Goal: Communication & Community: Answer question/provide support

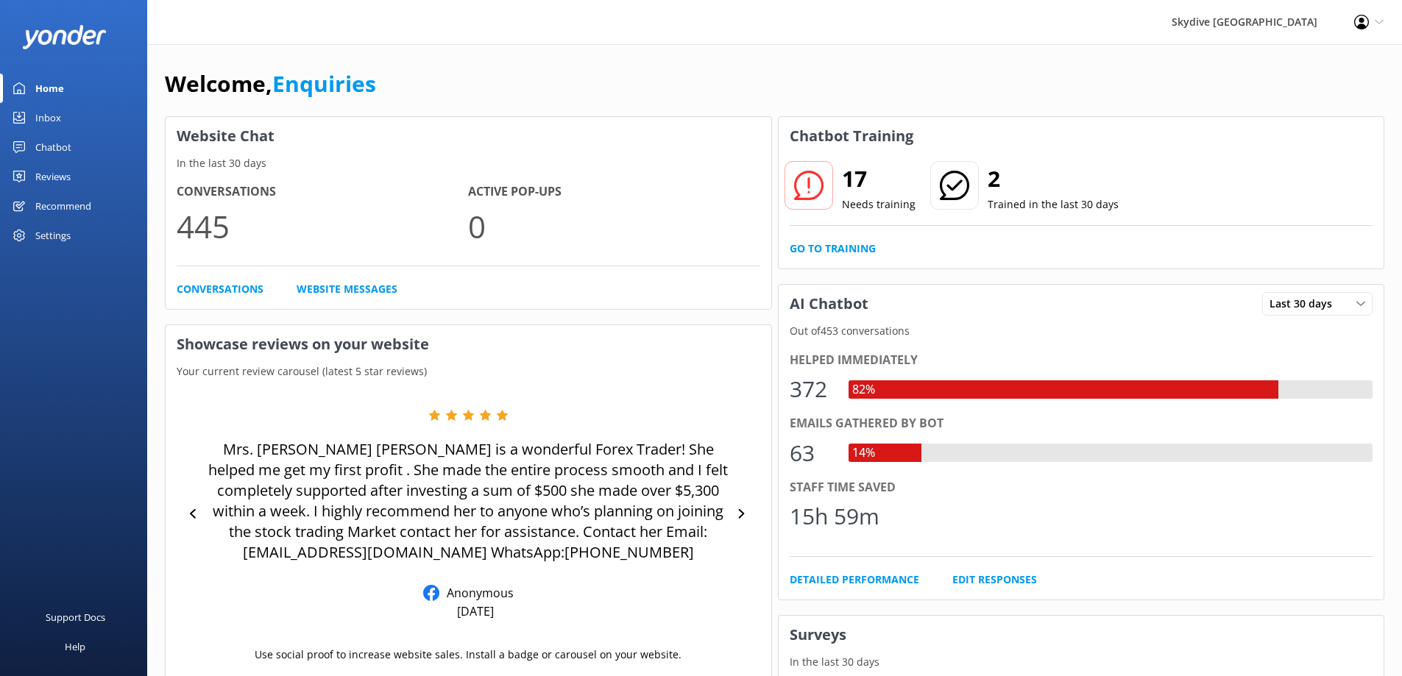
click at [74, 114] on link "Inbox" at bounding box center [73, 117] width 147 height 29
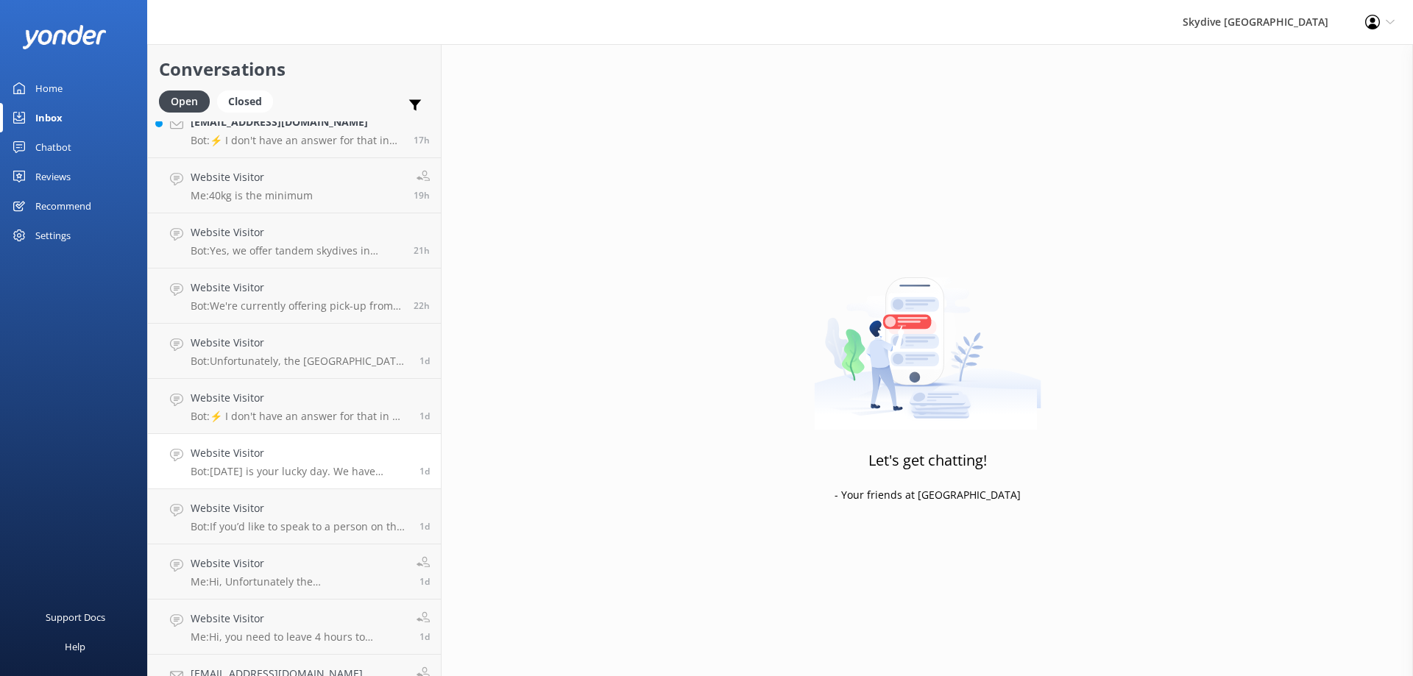
scroll to position [368, 0]
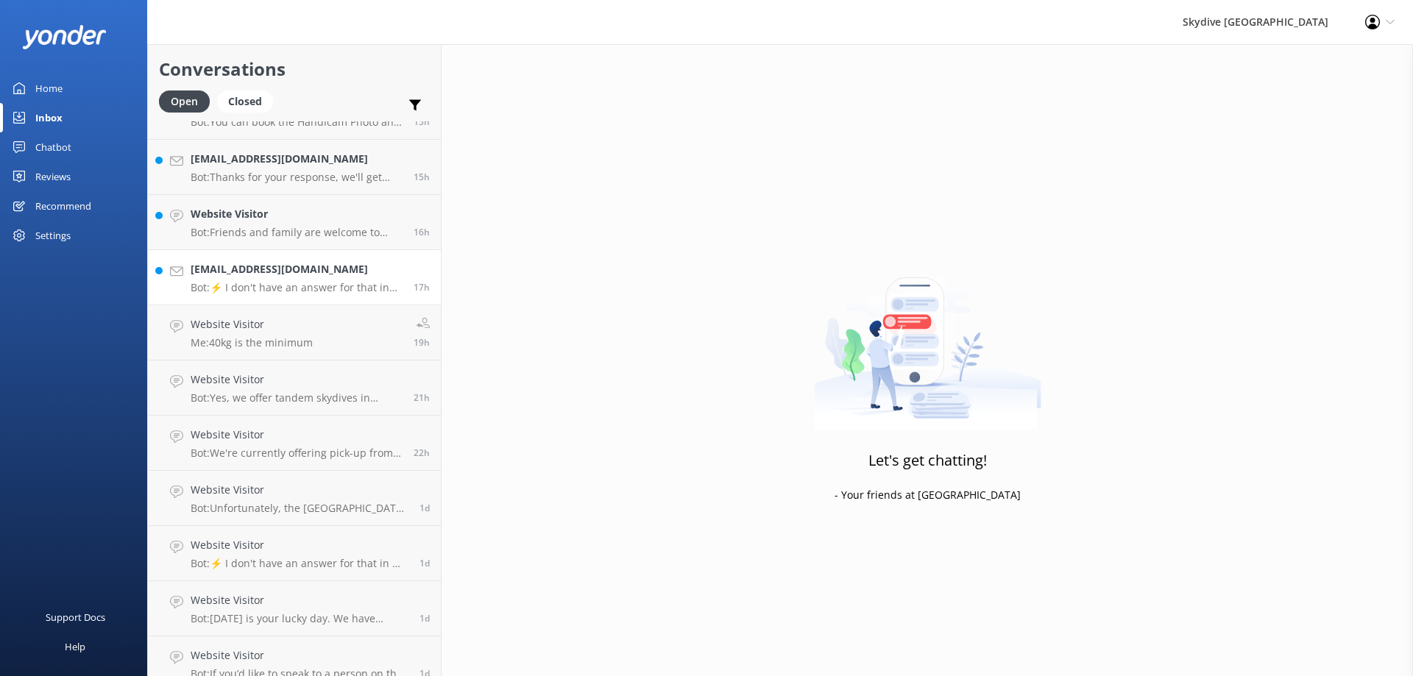
click at [259, 297] on link "[EMAIL_ADDRESS][DOMAIN_NAME] Bot: ⚡ I don't have an answer for that in my knowl…" at bounding box center [294, 277] width 293 height 55
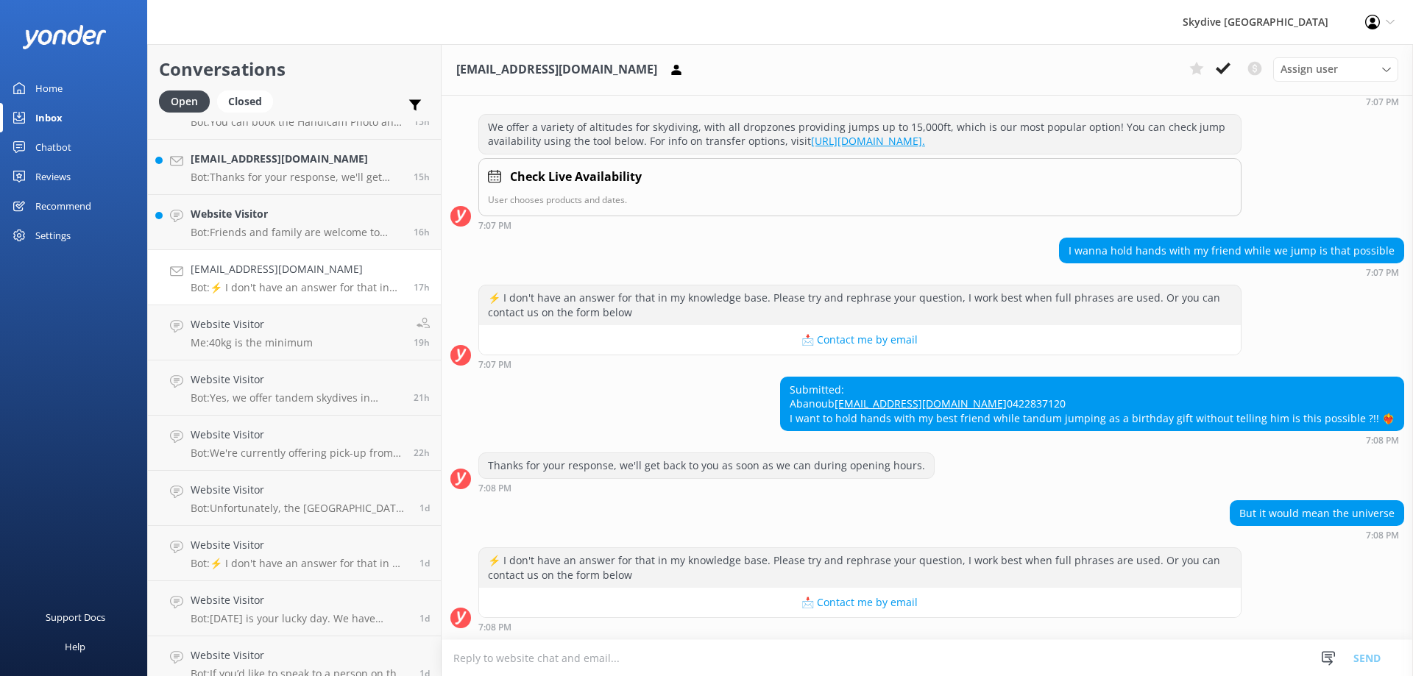
scroll to position [132, 0]
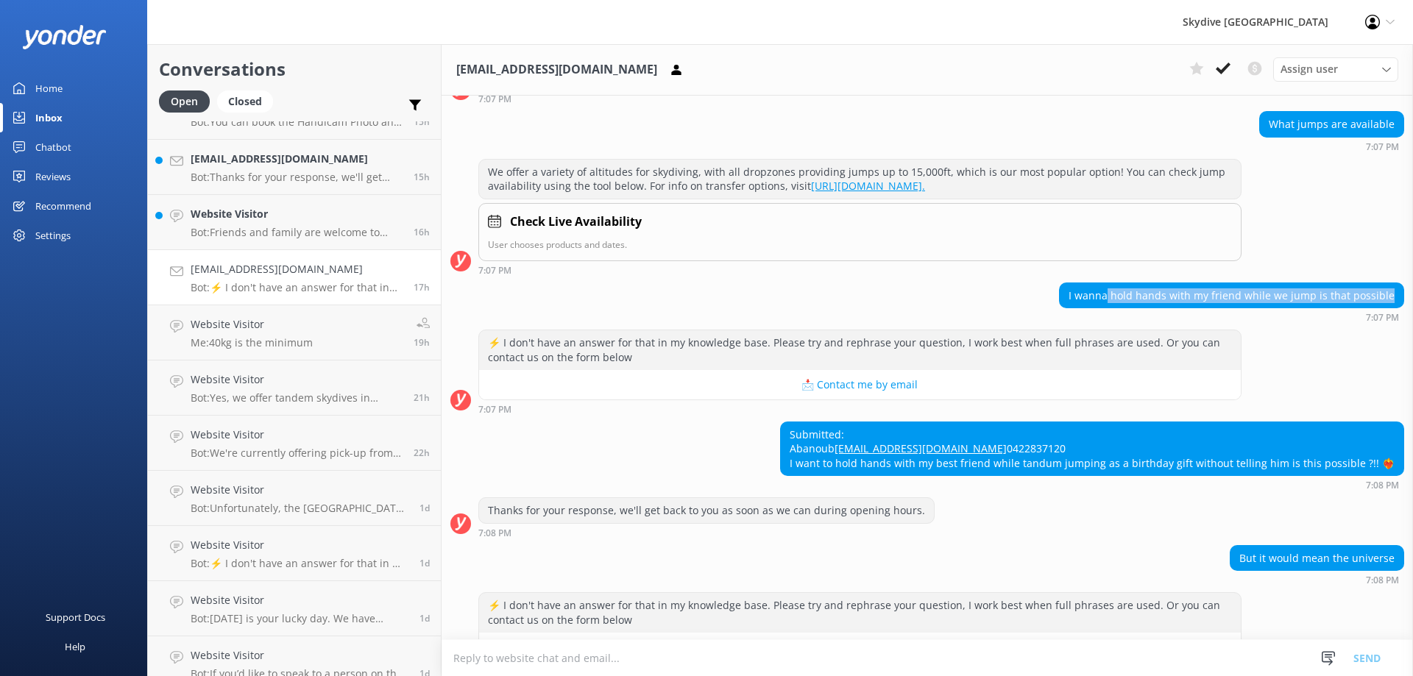
drag, startPoint x: 1107, startPoint y: 293, endPoint x: 1417, endPoint y: 305, distance: 310.0
click at [1401, 305] on html "Skydive Australia Profile Settings Logout Home Inbox Chatbot Content Products C…" at bounding box center [706, 338] width 1413 height 676
click at [1346, 323] on div "I wanna hold hands with my friend while we jump is that possible 7:07 PM" at bounding box center [926, 307] width 971 height 48
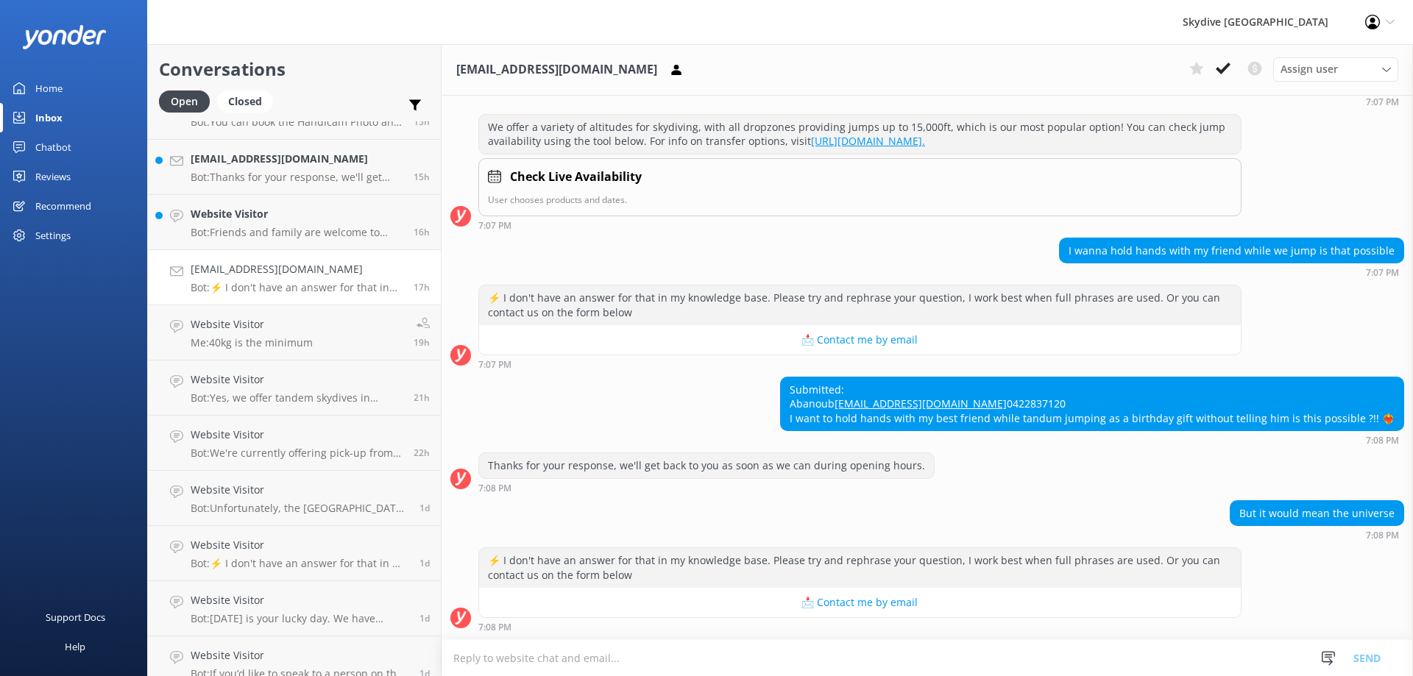
click at [792, 654] on textarea at bounding box center [926, 658] width 971 height 36
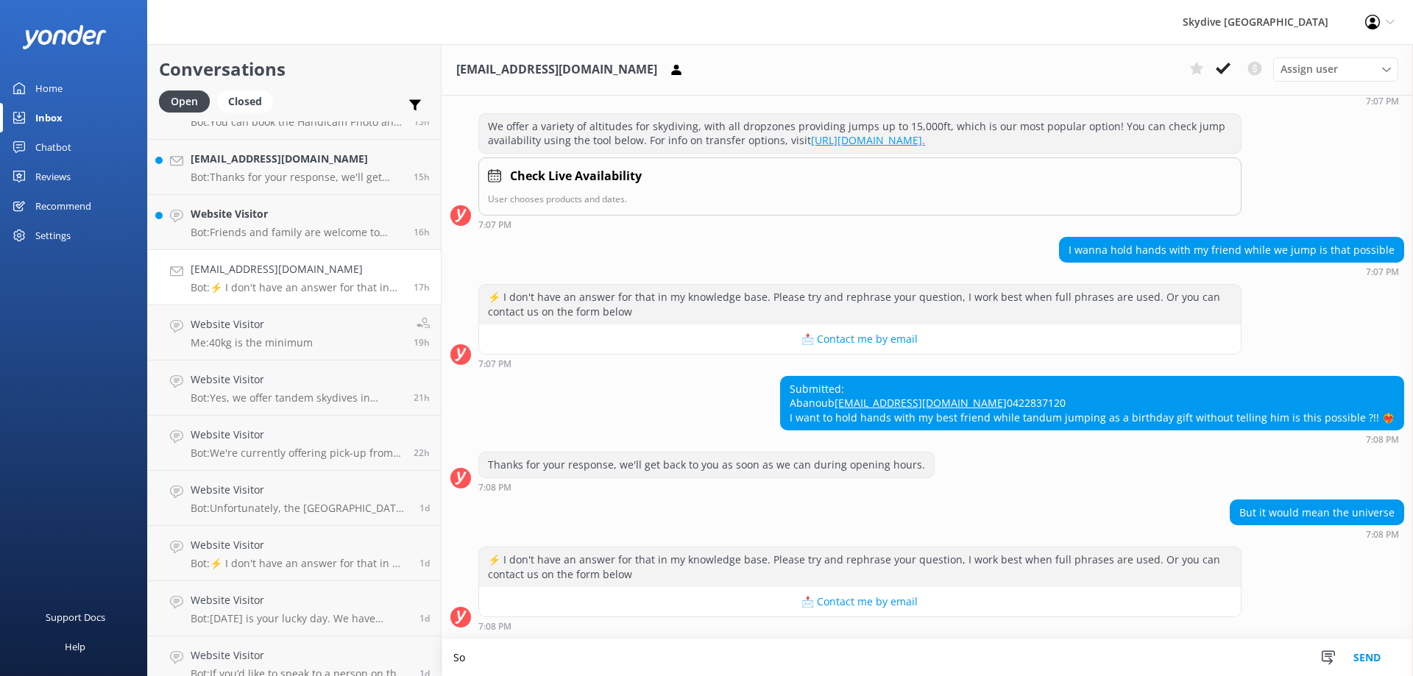
scroll to position [206, 0]
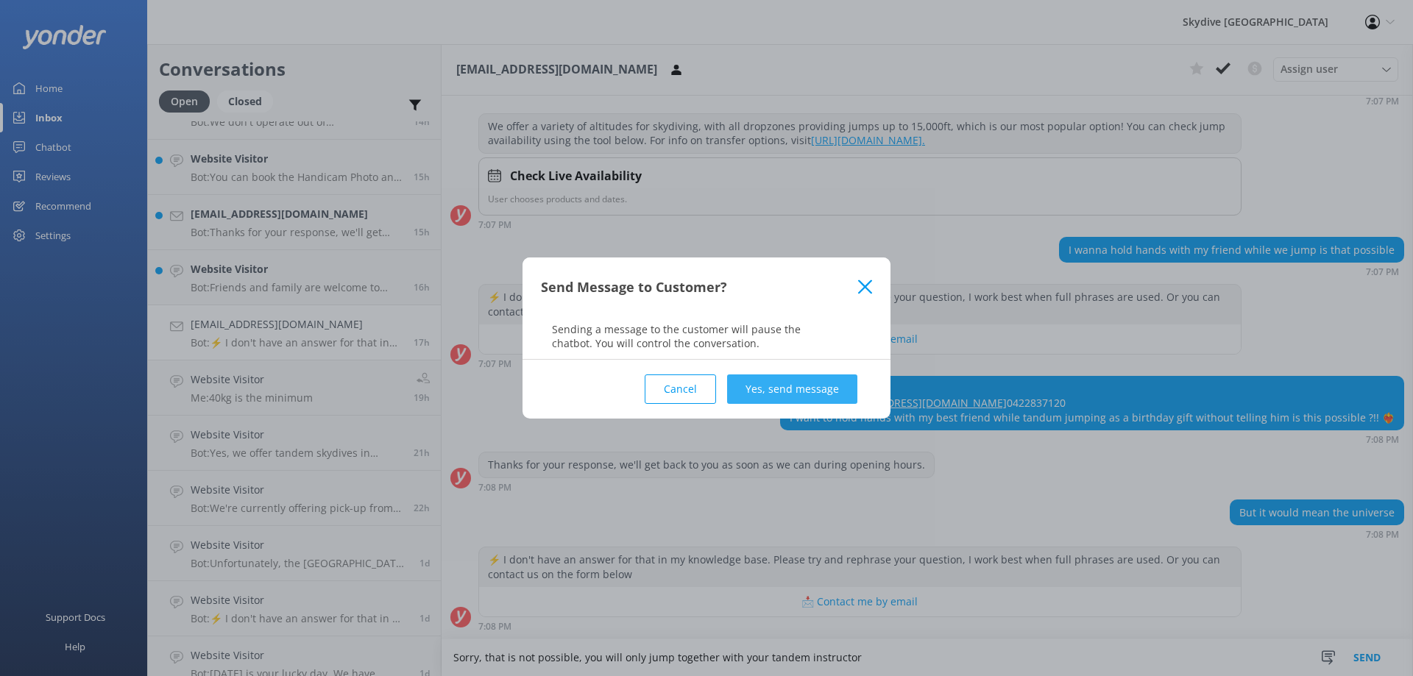
type textarea "Sorry, that is not possible, you will only jump together with your tandem instr…"
click at [764, 384] on button "Yes, send message" at bounding box center [792, 388] width 130 height 29
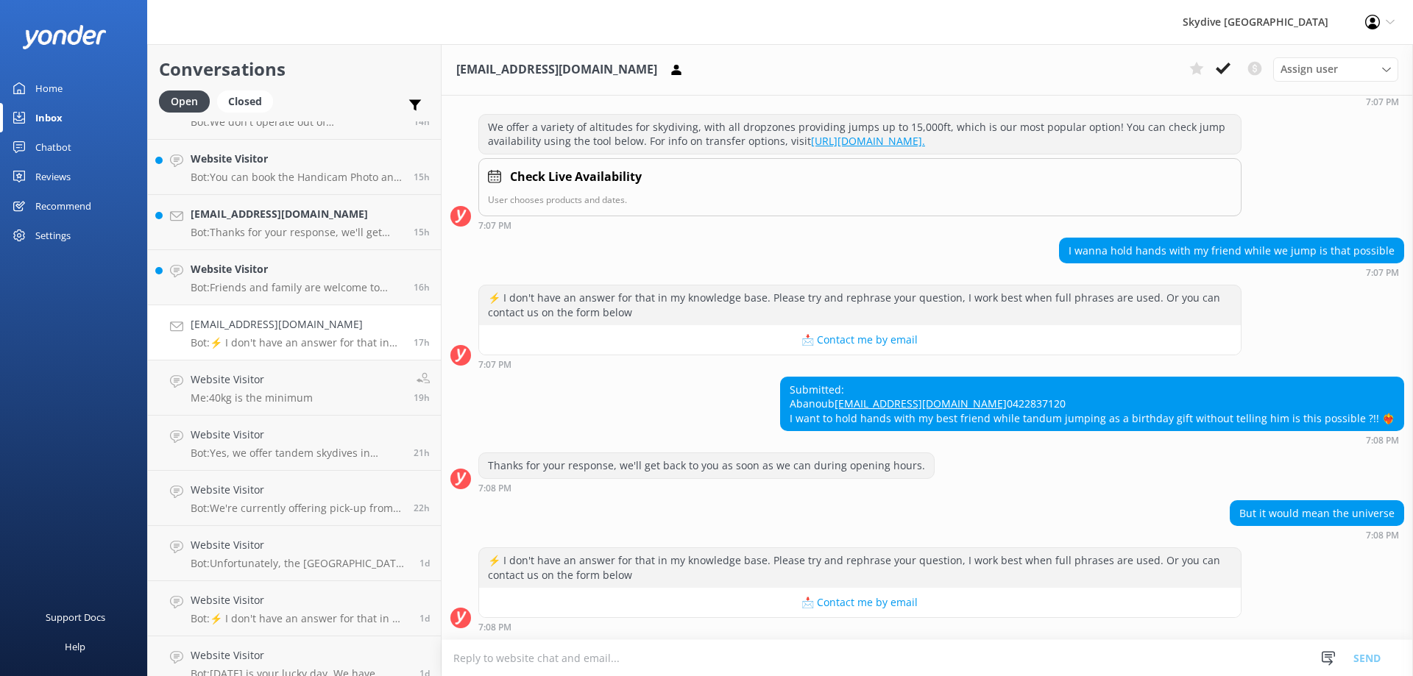
scroll to position [328, 0]
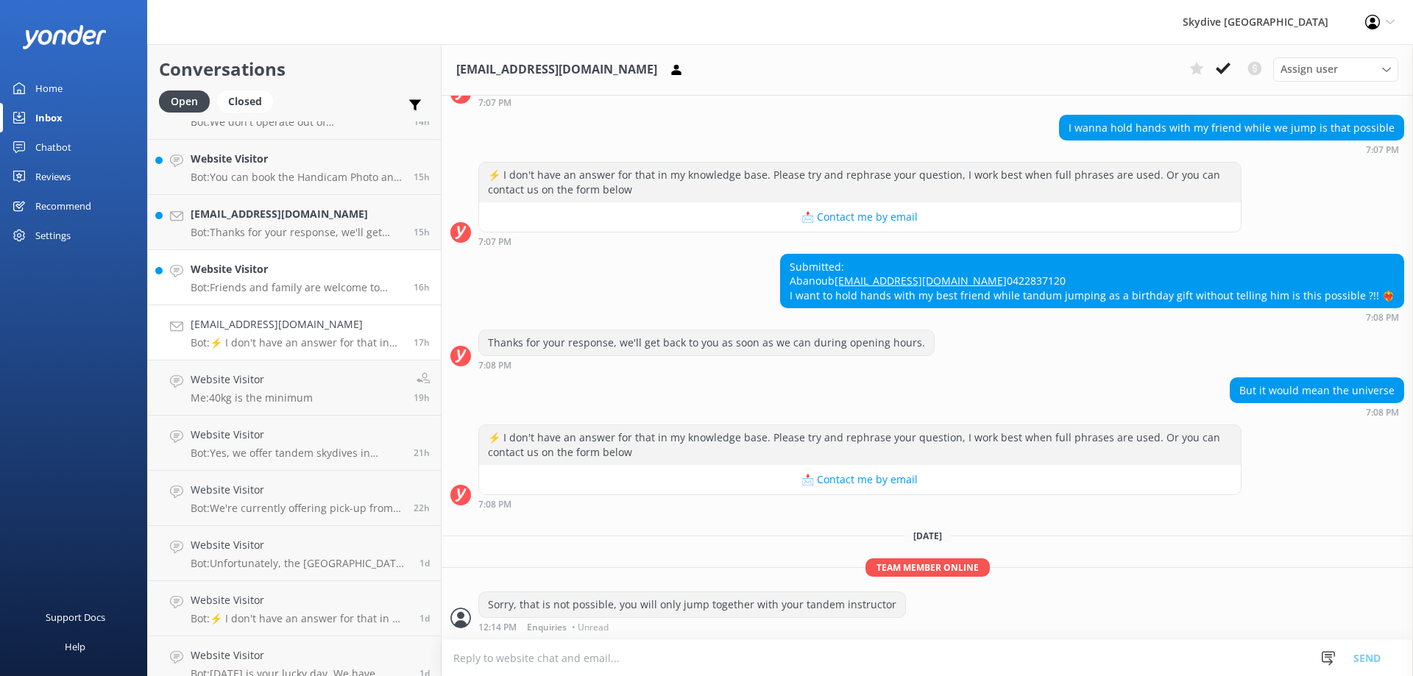
click at [271, 297] on link "Website Visitor Bot: Friends and family are welcome to come along and watch a s…" at bounding box center [294, 277] width 293 height 55
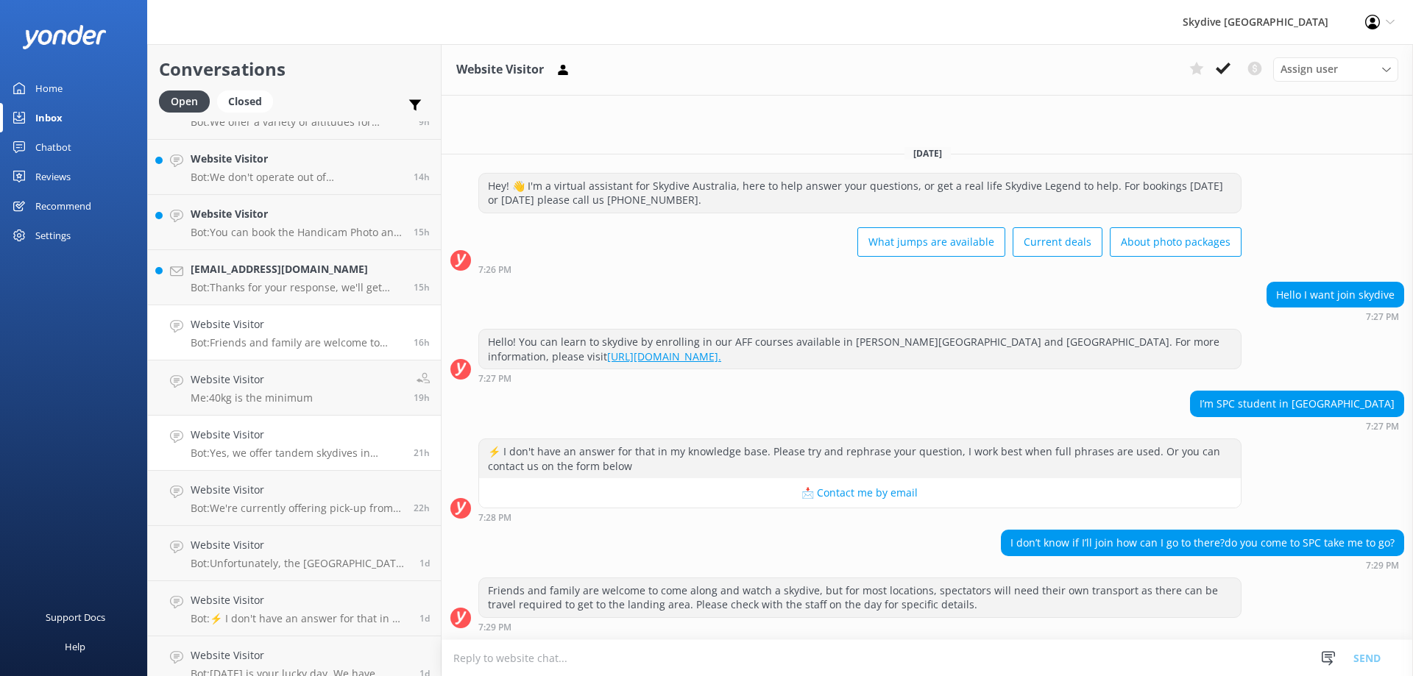
scroll to position [294, 0]
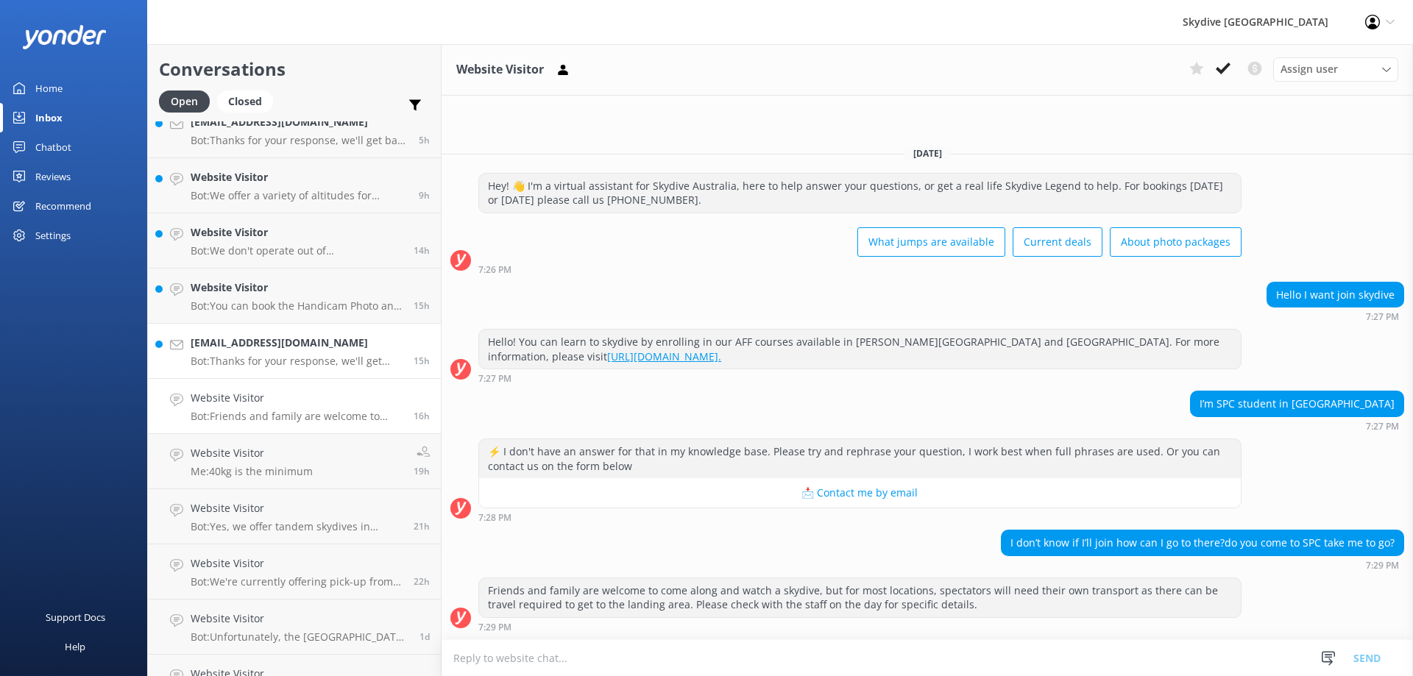
click at [298, 355] on p "Bot: Thanks for your response, we'll get back to you as soon as we can during o…" at bounding box center [297, 361] width 212 height 13
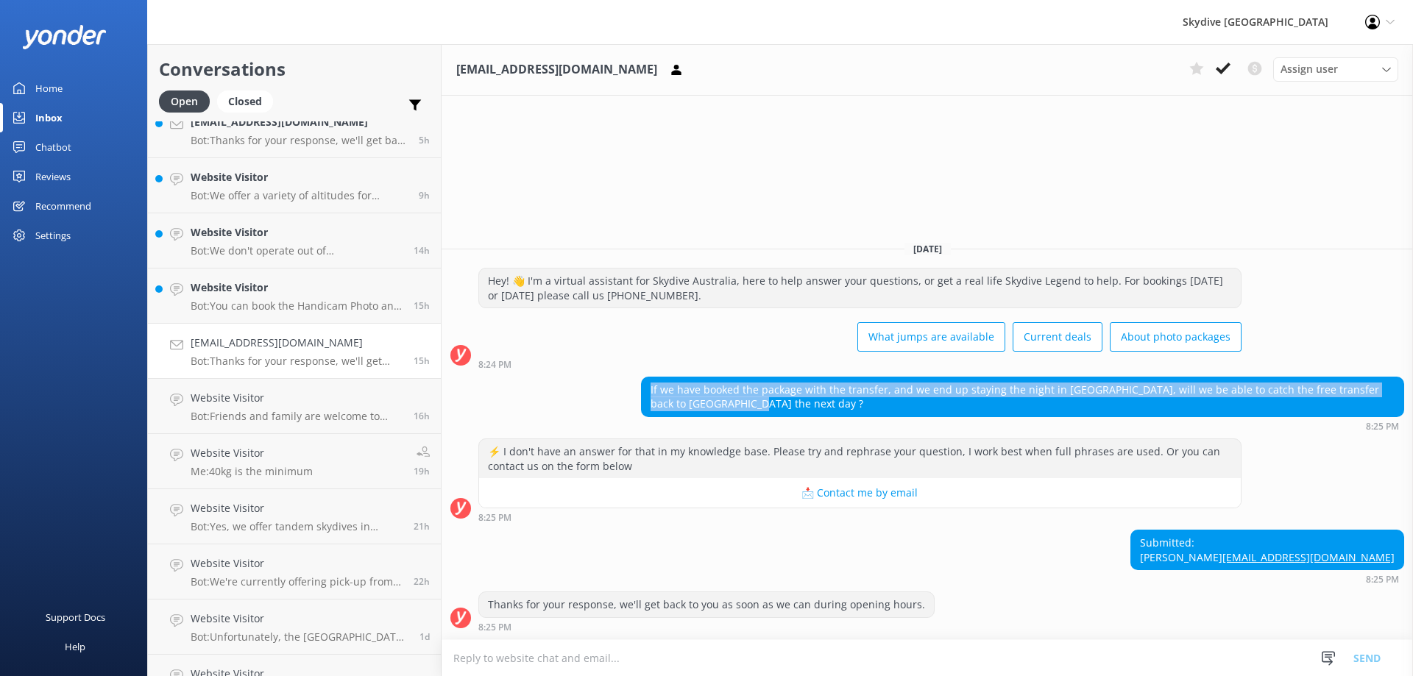
drag, startPoint x: 703, startPoint y: 399, endPoint x: 626, endPoint y: 366, distance: 83.8
click at [626, 377] on div "If we have booked the package with the transfer, and we end up staying the nigh…" at bounding box center [926, 404] width 971 height 54
click at [814, 396] on div "If we have booked the package with the transfer, and we end up staying the nigh…" at bounding box center [1022, 396] width 761 height 39
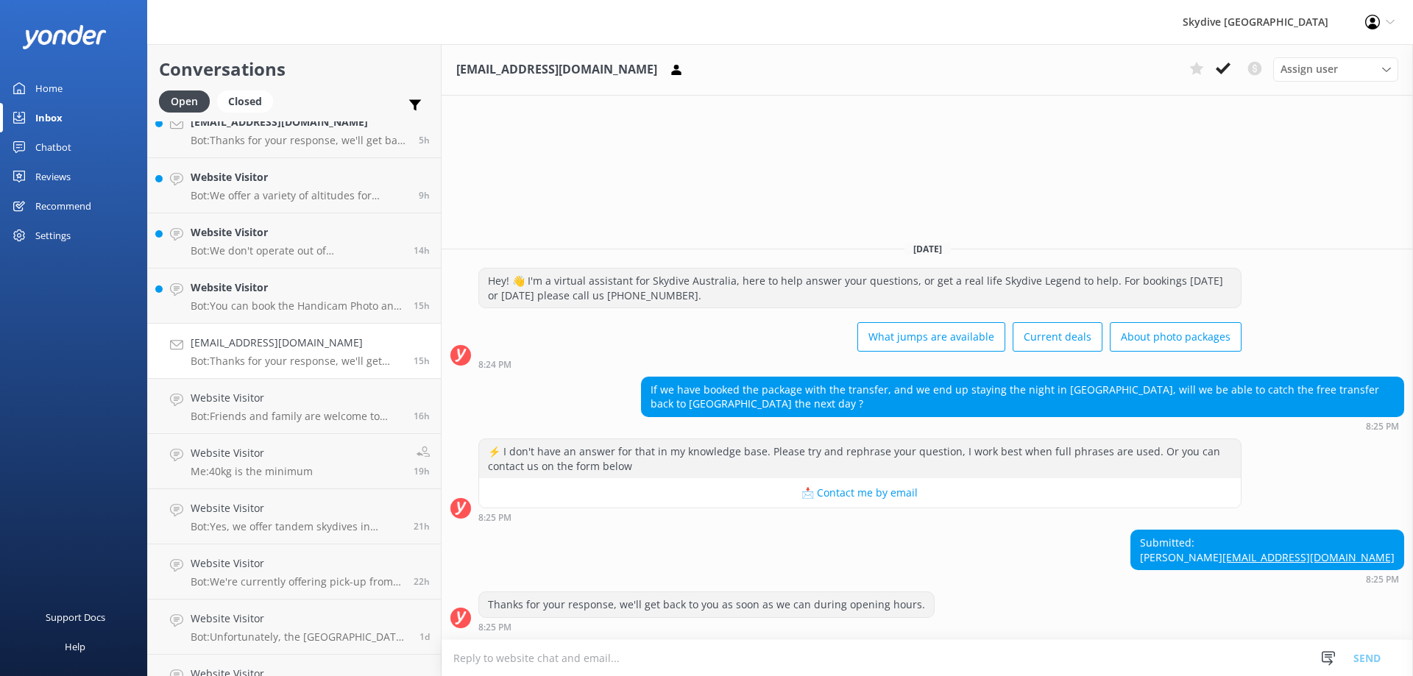
click at [650, 665] on textarea at bounding box center [926, 658] width 971 height 36
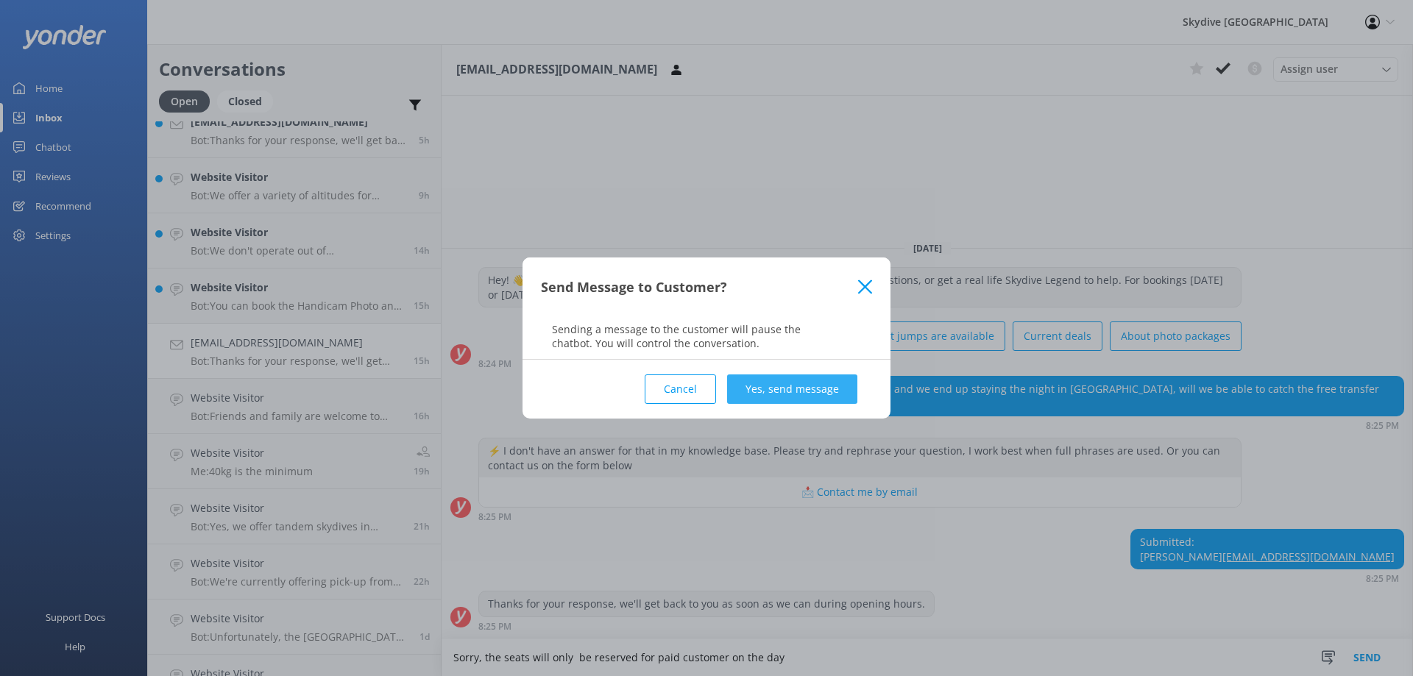
type textarea "Sorry, the seats will only be reserved for paid customer on the day"
click at [811, 397] on button "Yes, send message" at bounding box center [792, 388] width 130 height 29
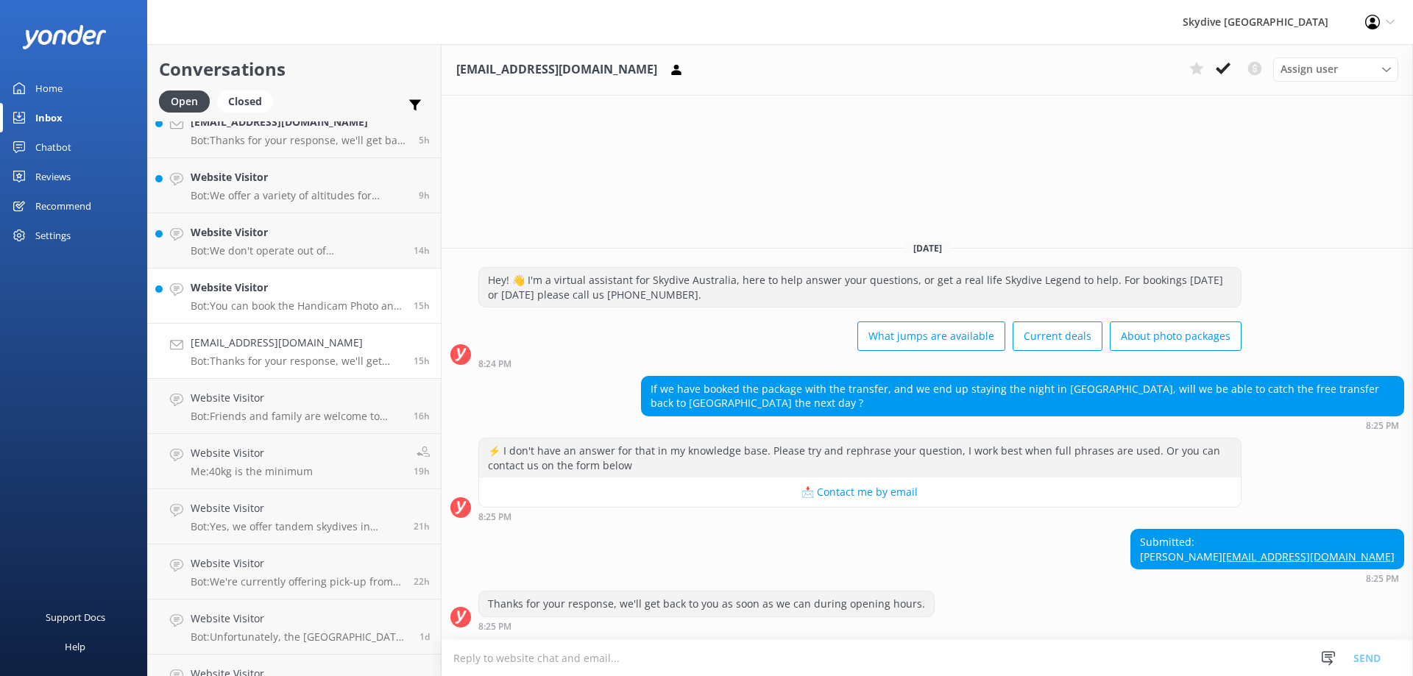
scroll to position [4, 0]
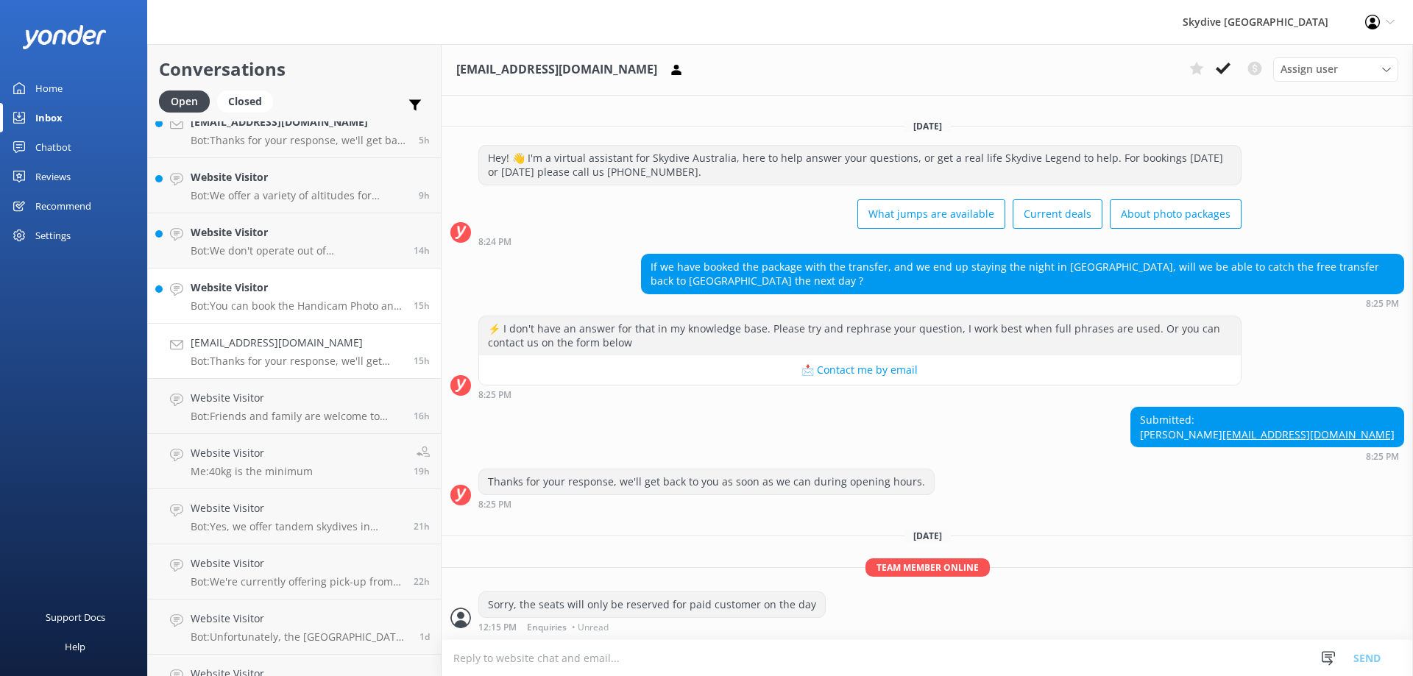
click at [293, 319] on link "Website Visitor Bot: You can book the Handicam Photo and Video Packages online,…" at bounding box center [294, 296] width 293 height 55
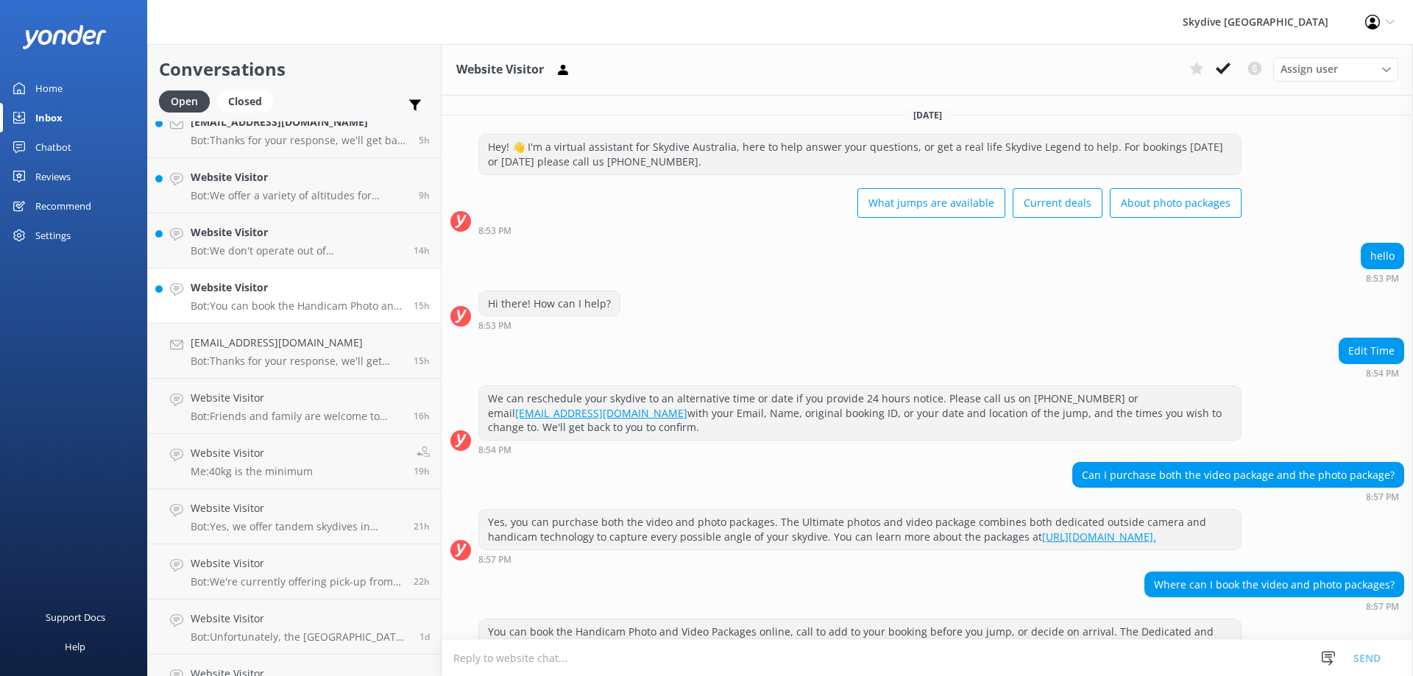
scroll to position [56, 0]
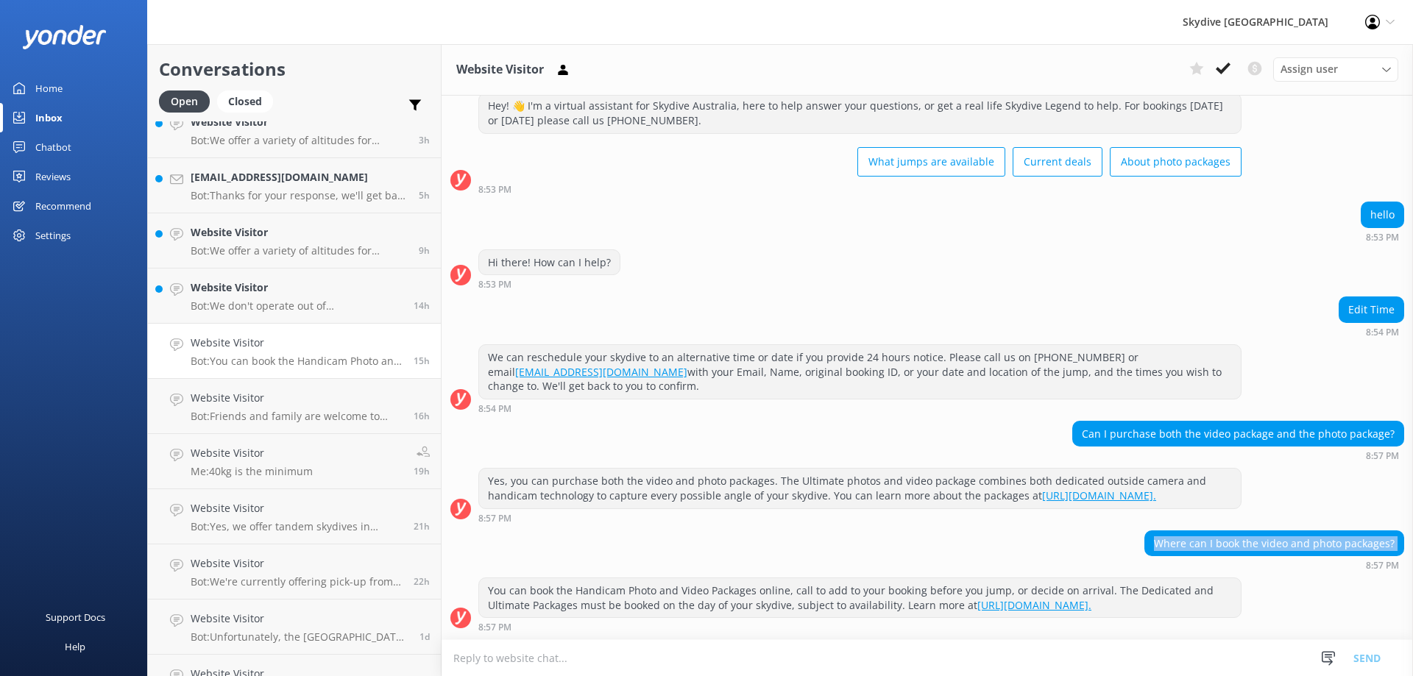
drag, startPoint x: 1149, startPoint y: 537, endPoint x: 1310, endPoint y: 567, distance: 163.1
click at [1310, 567] on div "Where can I book the video and photo packages? 8:57 PM" at bounding box center [1274, 550] width 260 height 40
click at [1310, 581] on div "You can book the Handicam Photo and Video Packages online, call to add to your …" at bounding box center [926, 605] width 971 height 54
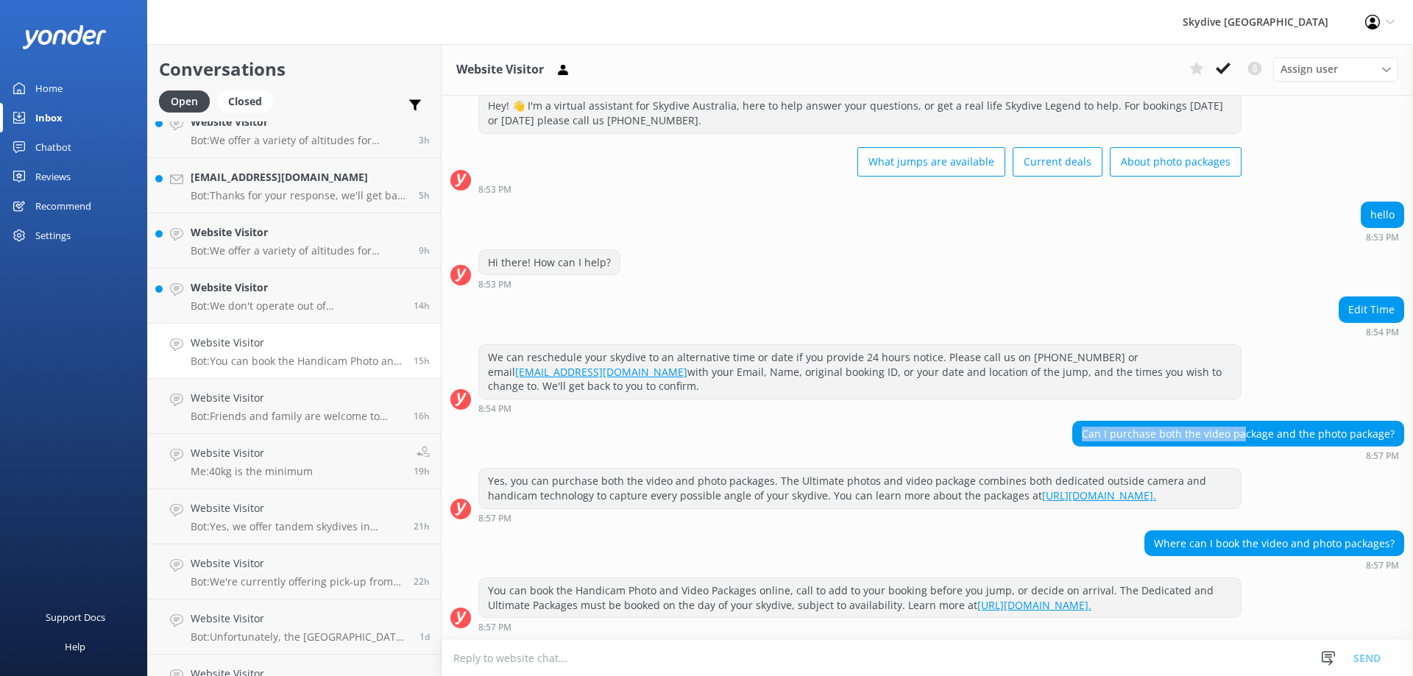
drag, startPoint x: 1079, startPoint y: 418, endPoint x: 1237, endPoint y: 429, distance: 157.8
click at [1237, 429] on div "Can I purchase both the video package and the photo package?" at bounding box center [1238, 434] width 330 height 25
click at [862, 568] on div "Where can I book the video and photo packages? 8:57 PM" at bounding box center [926, 550] width 971 height 40
click at [265, 304] on p "Bot: We don't operate out of [GEOGRAPHIC_DATA]. Our closest location is [PERSON…" at bounding box center [297, 305] width 212 height 13
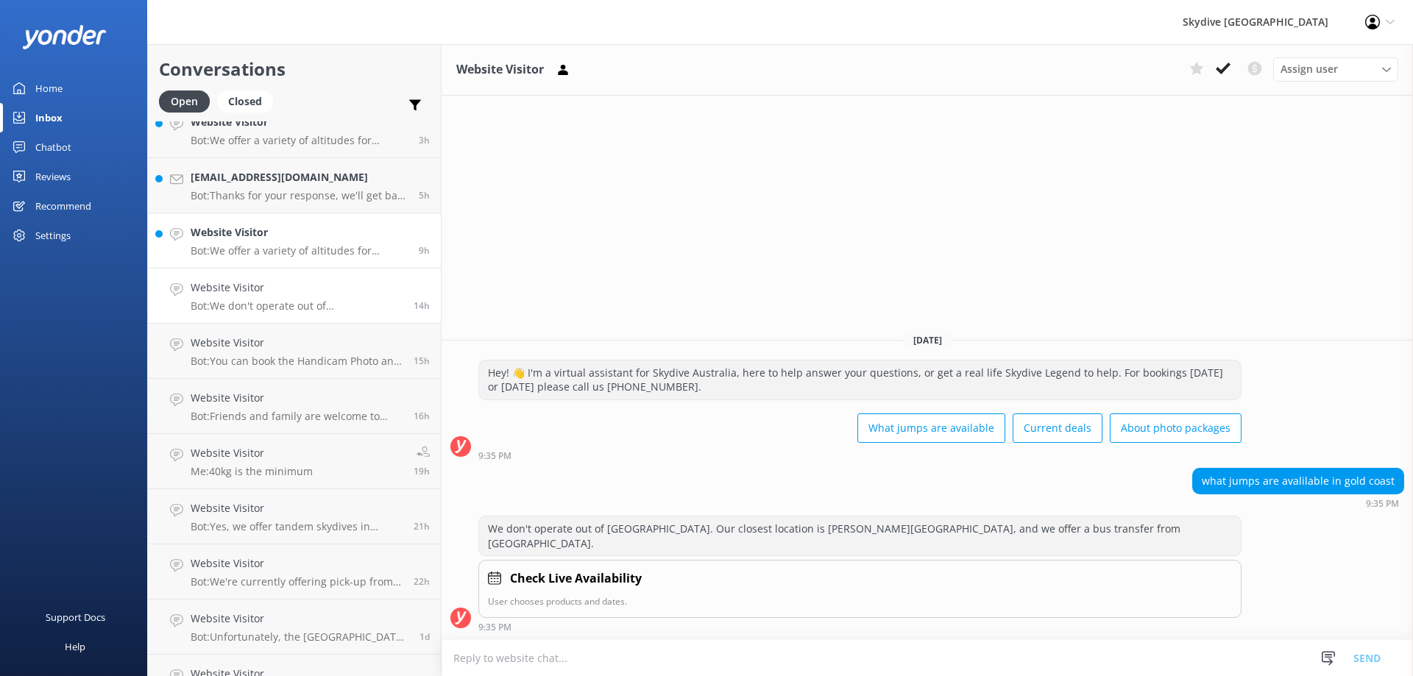
click at [264, 248] on p "Bot: We offer a variety of altitudes for skydiving, with all dropzones providin…" at bounding box center [299, 250] width 217 height 13
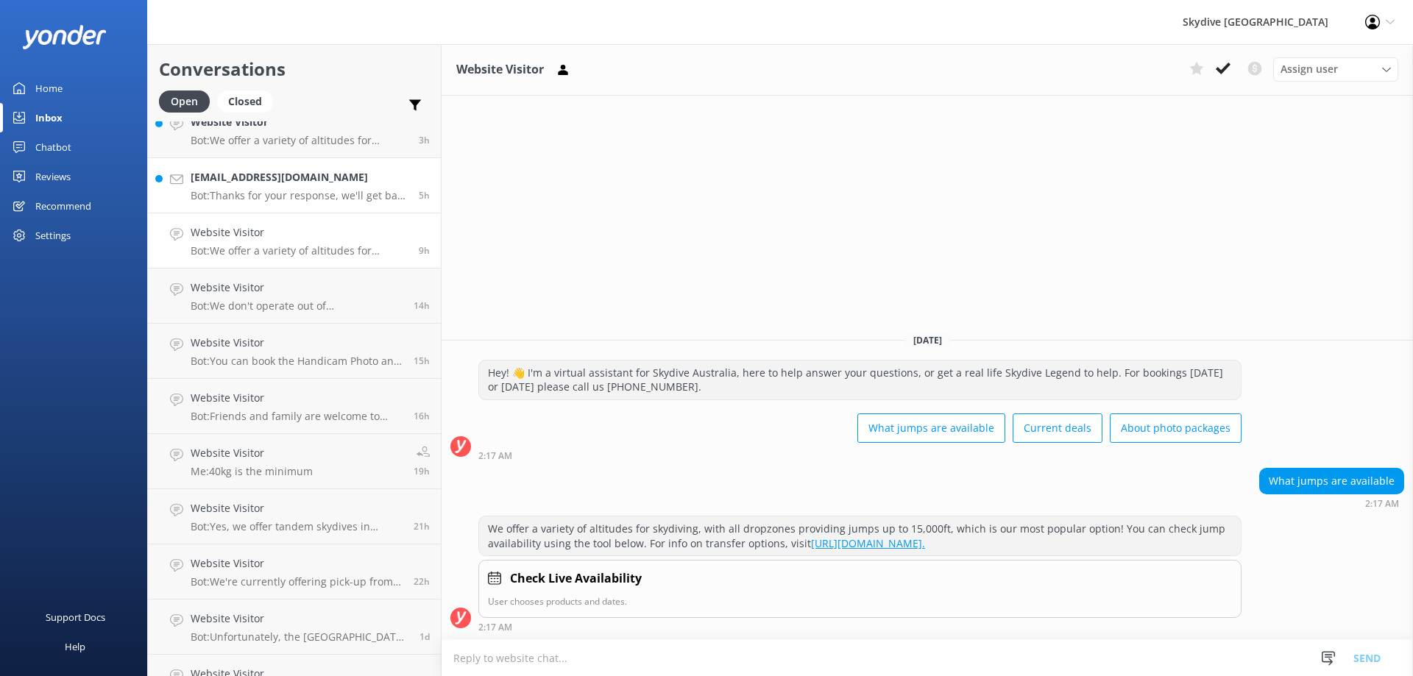
click at [313, 194] on p "Bot: Thanks for your response, we'll get back to you as soon as we can during o…" at bounding box center [299, 195] width 217 height 13
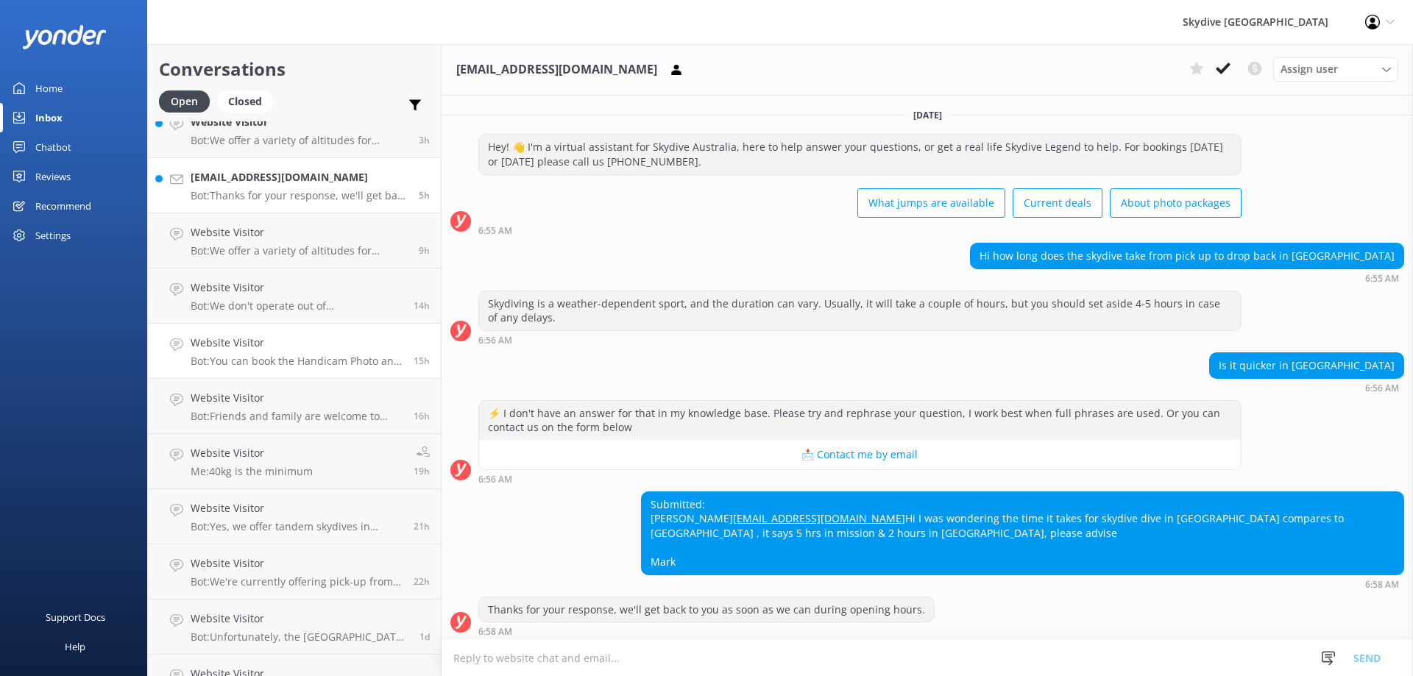
scroll to position [19, 0]
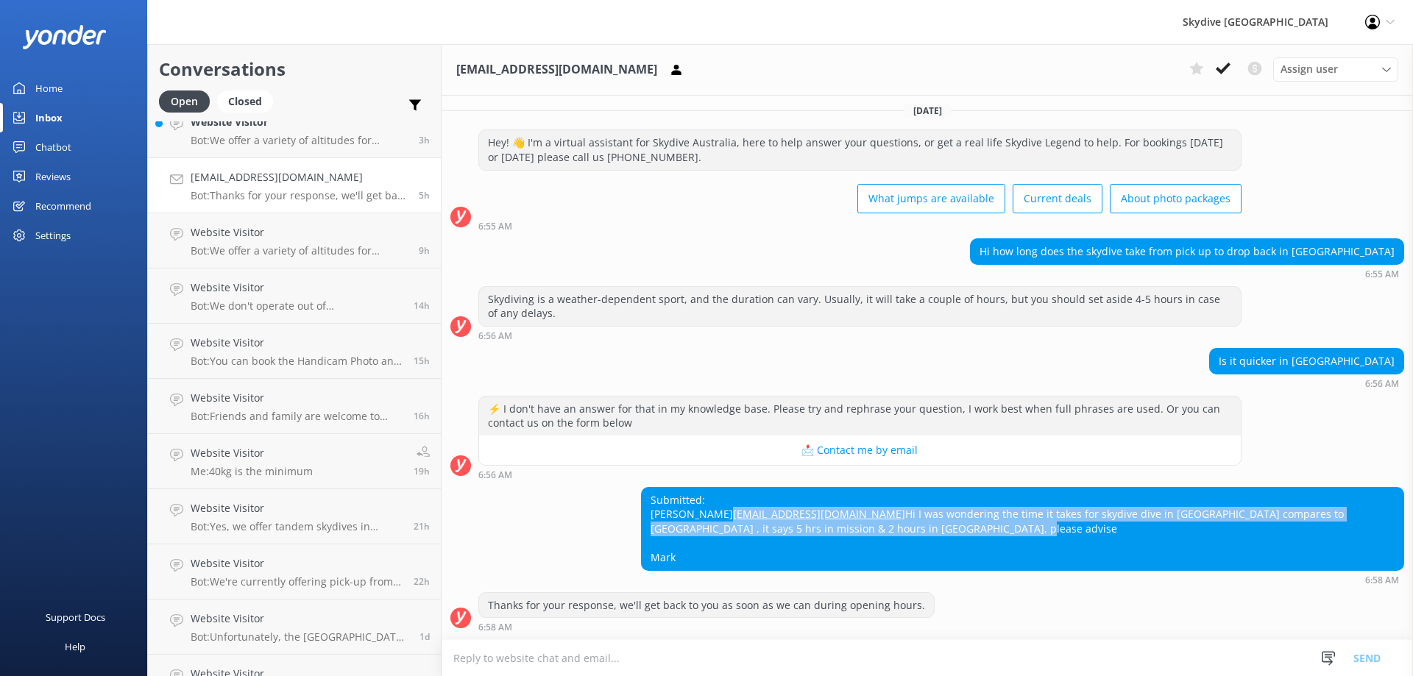
drag, startPoint x: 723, startPoint y: 563, endPoint x: 604, endPoint y: 513, distance: 129.3
click at [604, 513] on div "Submitted: [PERSON_NAME] [EMAIL_ADDRESS][DOMAIN_NAME] Hi I was wondering the ti…" at bounding box center [926, 536] width 971 height 98
click at [924, 536] on div "Submitted: [PERSON_NAME] [EMAIL_ADDRESS][DOMAIN_NAME] Hi I was wondering the ti…" at bounding box center [1022, 529] width 761 height 82
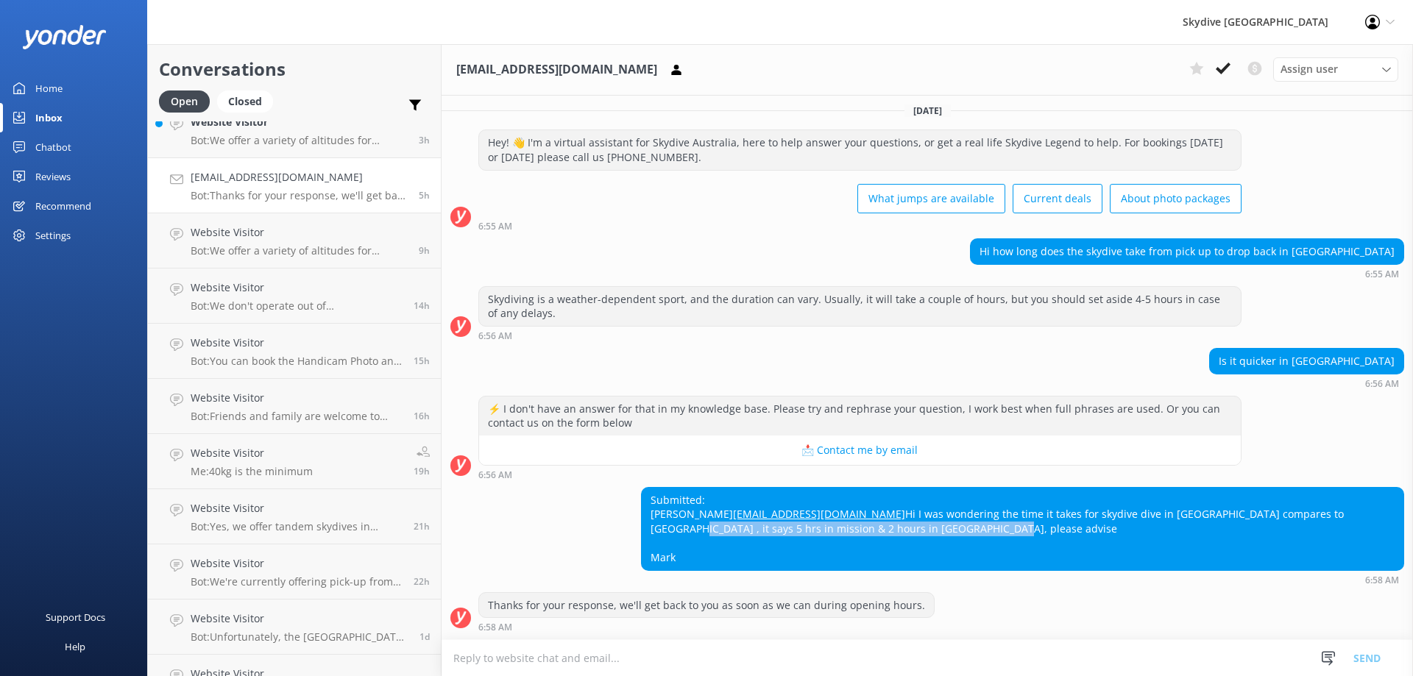
drag, startPoint x: 1111, startPoint y: 530, endPoint x: 1338, endPoint y: 537, distance: 226.7
click at [1338, 537] on div "Submitted: [PERSON_NAME] [EMAIL_ADDRESS][DOMAIN_NAME] Hi I was wondering the ti…" at bounding box center [1022, 529] width 761 height 82
click at [1084, 557] on div "Submitted: [PERSON_NAME] [EMAIL_ADDRESS][DOMAIN_NAME] Hi I was wondering the ti…" at bounding box center [1022, 529] width 761 height 82
click at [737, 656] on textarea at bounding box center [926, 658] width 971 height 36
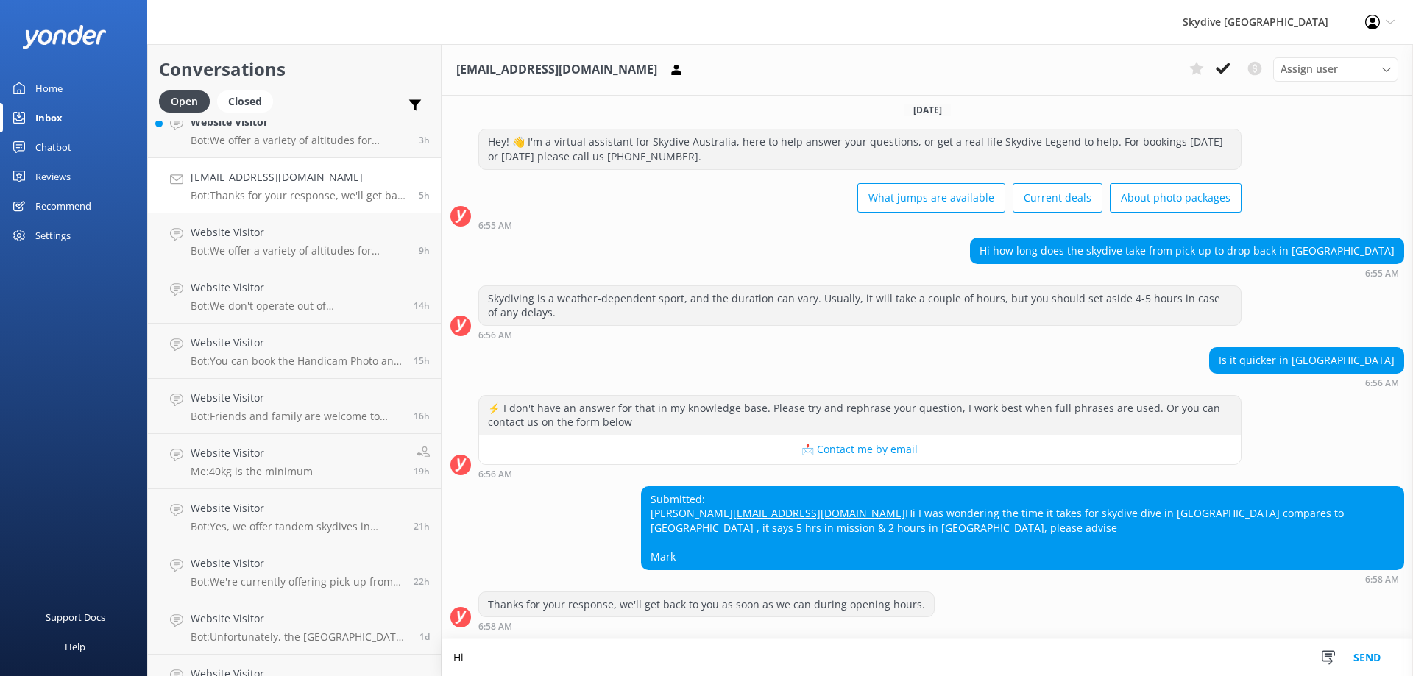
scroll to position [20, 0]
click at [892, 663] on textarea "Hi the time is approximitely the same, around 2-3 hours if no delays, if the we…" at bounding box center [926, 657] width 971 height 37
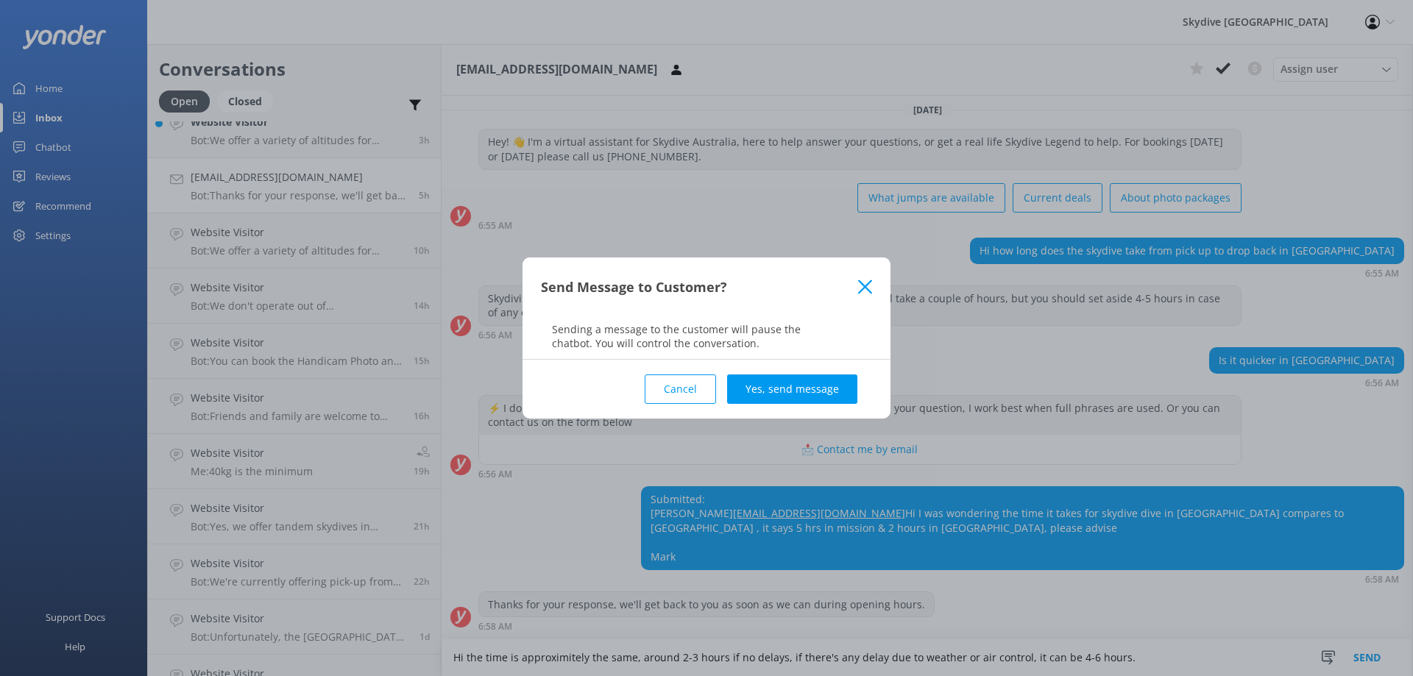
type textarea "Hi the time is approximitely the same, around 2-3 hours if no delays, if there'…"
click at [823, 408] on div "Cancel Yes, send message" at bounding box center [706, 389] width 331 height 59
click at [822, 402] on button "Yes, send message" at bounding box center [792, 388] width 130 height 29
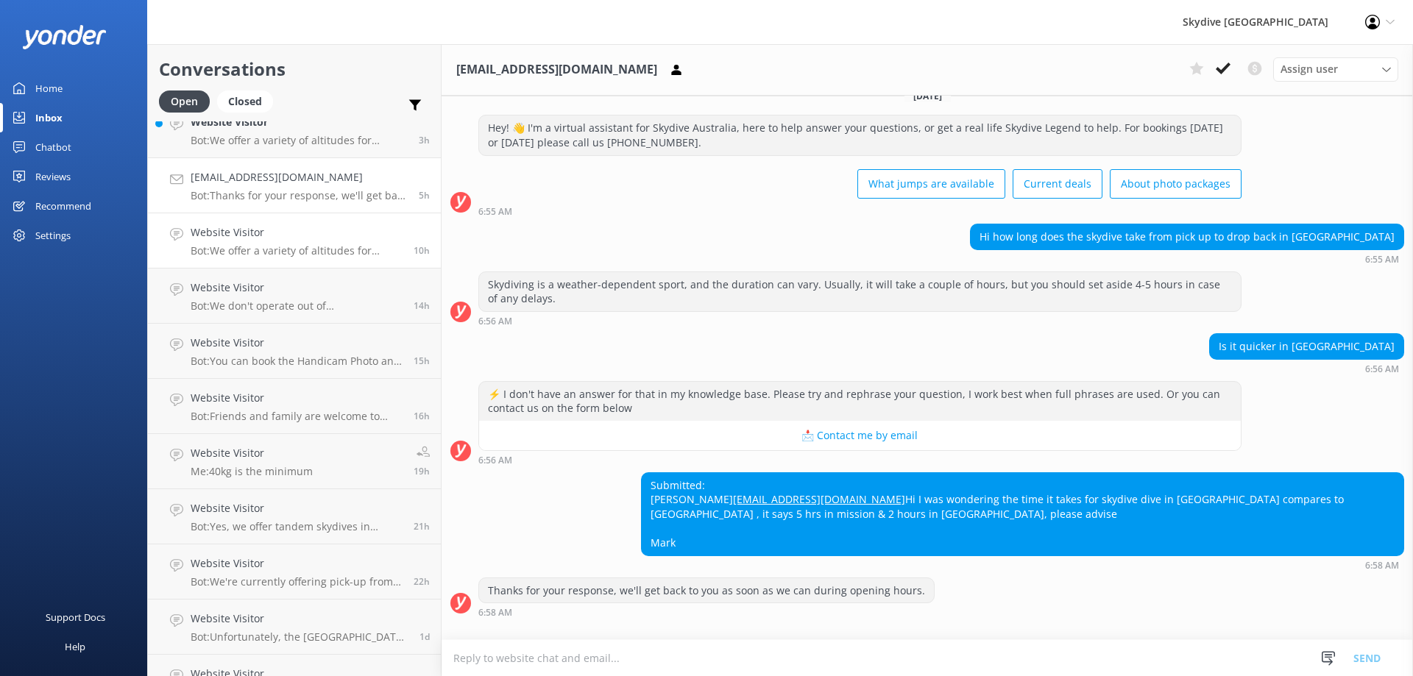
scroll to position [115, 0]
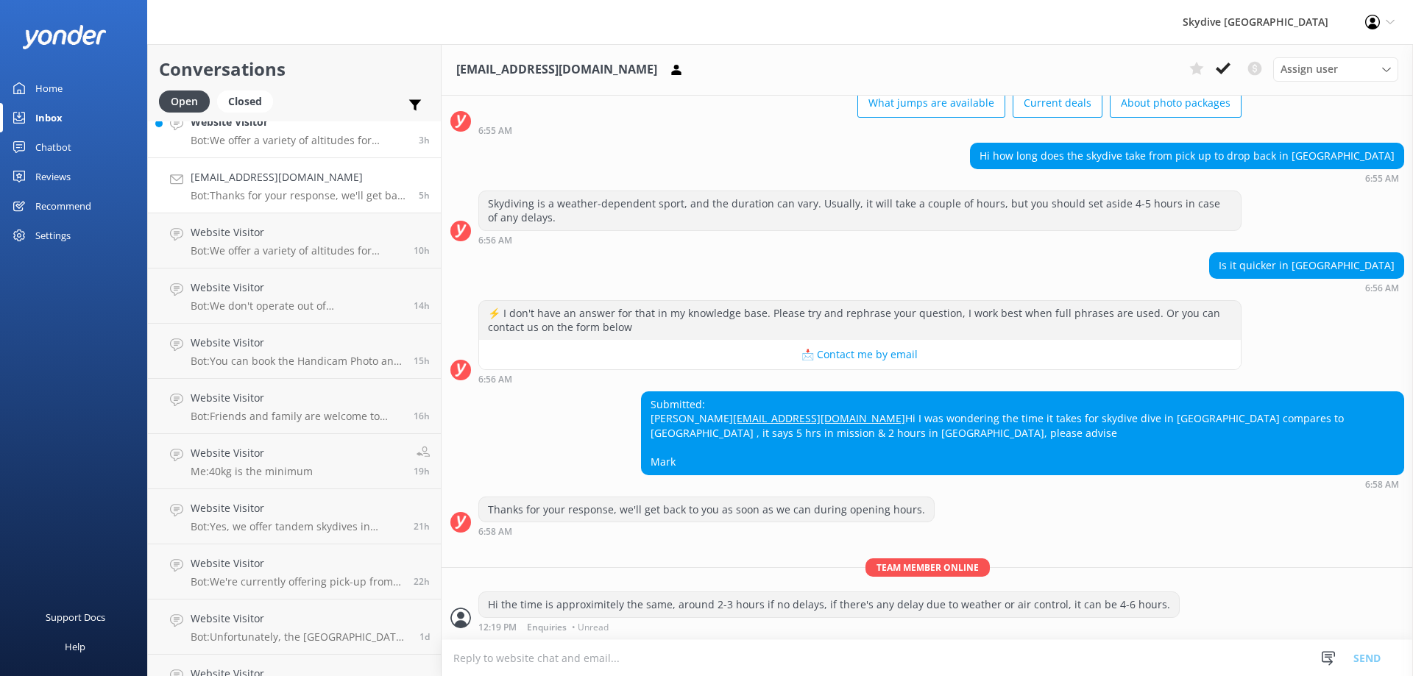
click at [313, 151] on link "Website Visitor Bot: We offer a variety of altitudes for skydiving, with all dr…" at bounding box center [294, 130] width 293 height 55
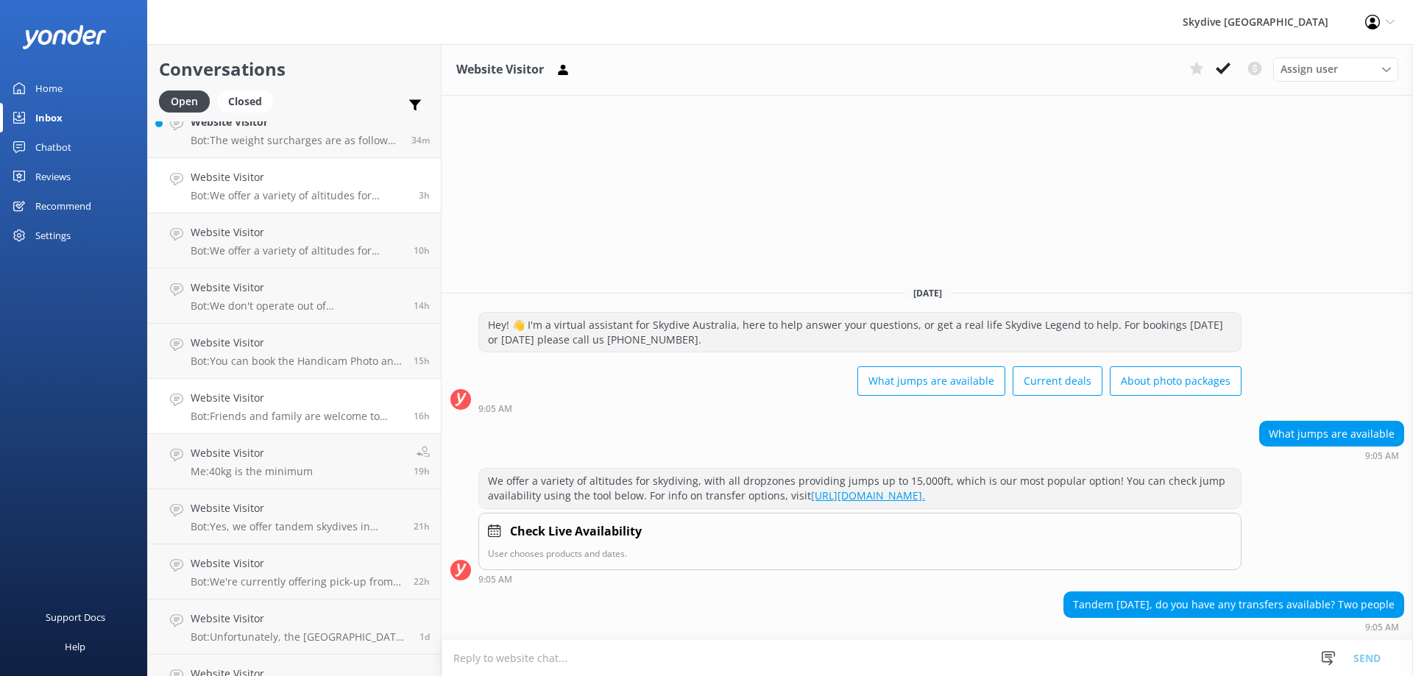
scroll to position [147, 0]
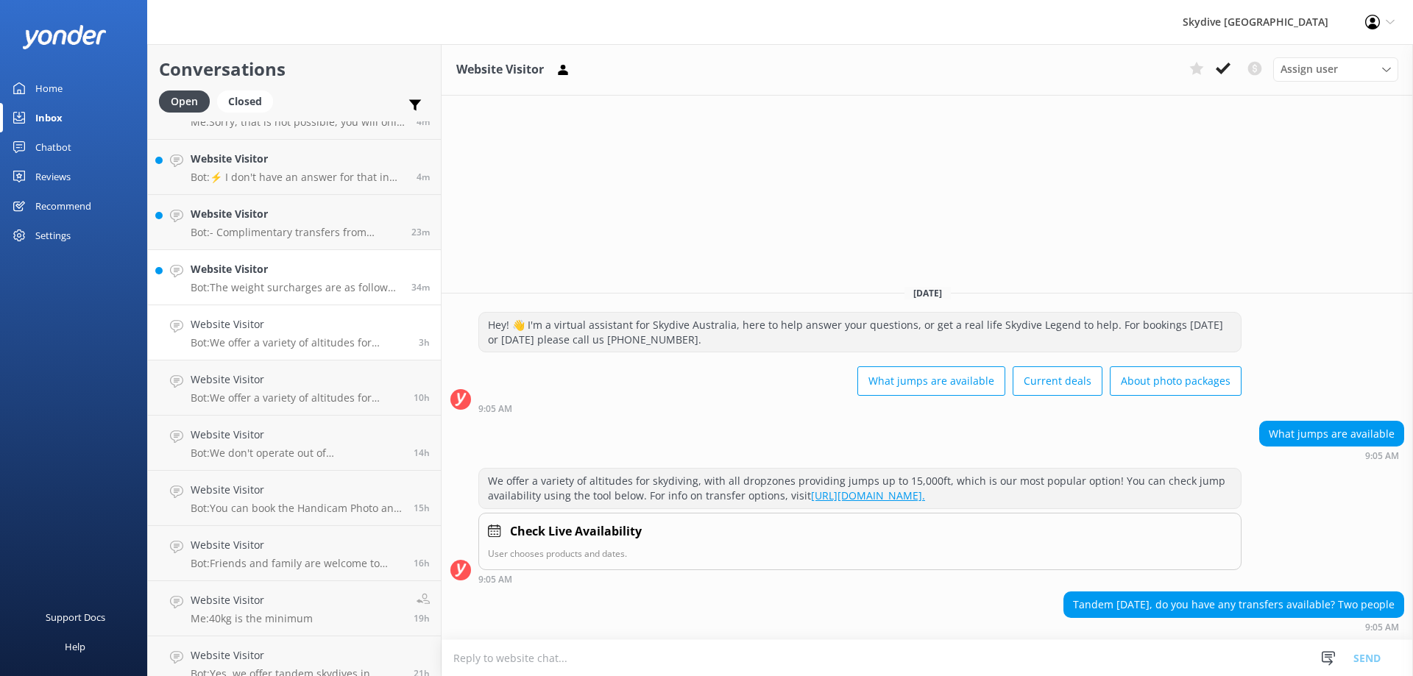
click at [309, 283] on p "Bot: The weight surcharges are as follows, payable at the drop zone: - 94kg - 1…" at bounding box center [296, 287] width 210 height 13
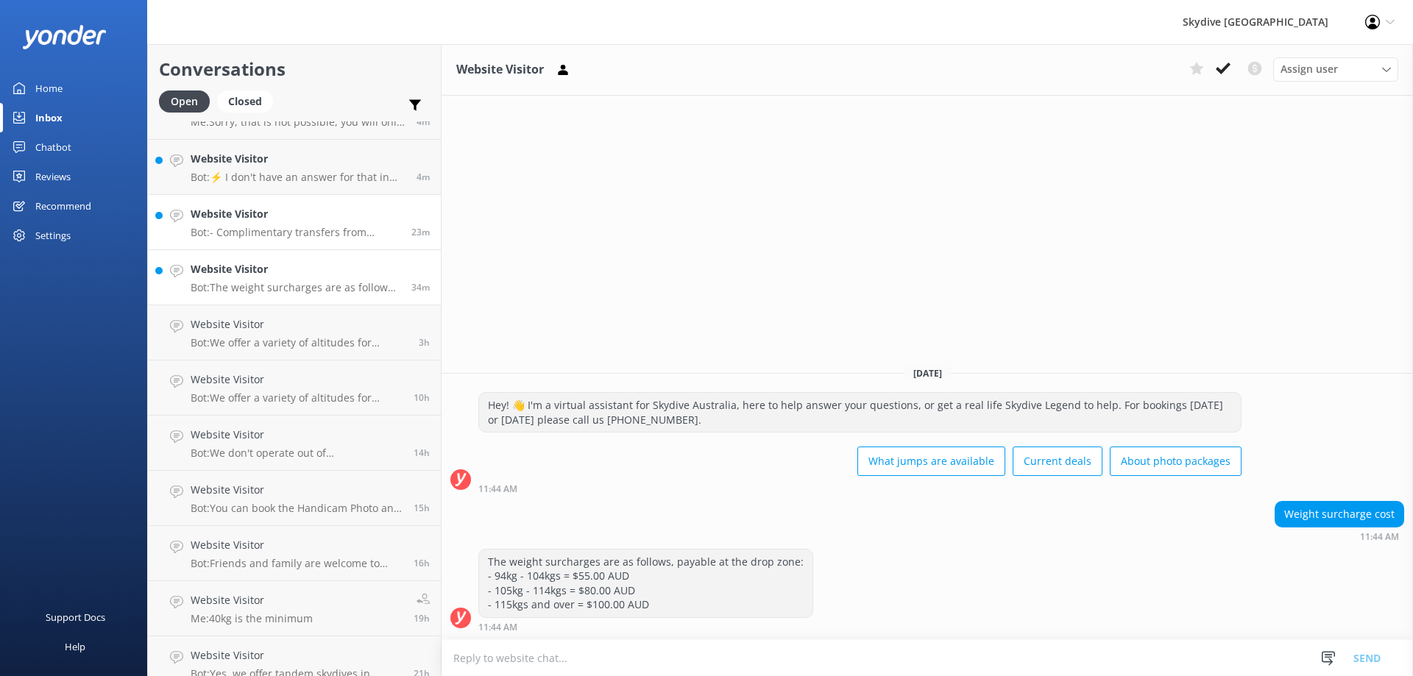
click at [310, 227] on p "Bot: - Complimentary transfers from [GEOGRAPHIC_DATA] are available for the Syd…" at bounding box center [296, 232] width 210 height 13
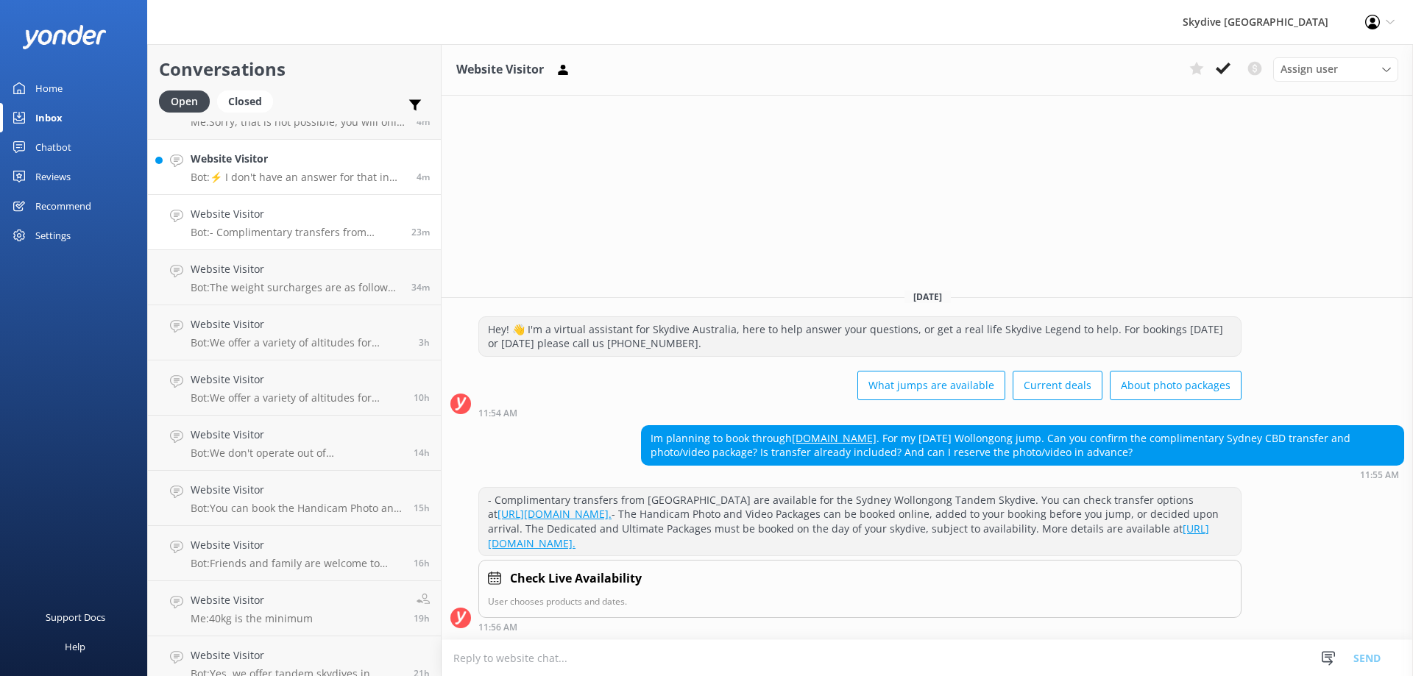
click at [310, 180] on p "Bot: ⚡ I don't have an answer for that in my knowledge base. Please try and rep…" at bounding box center [298, 177] width 215 height 13
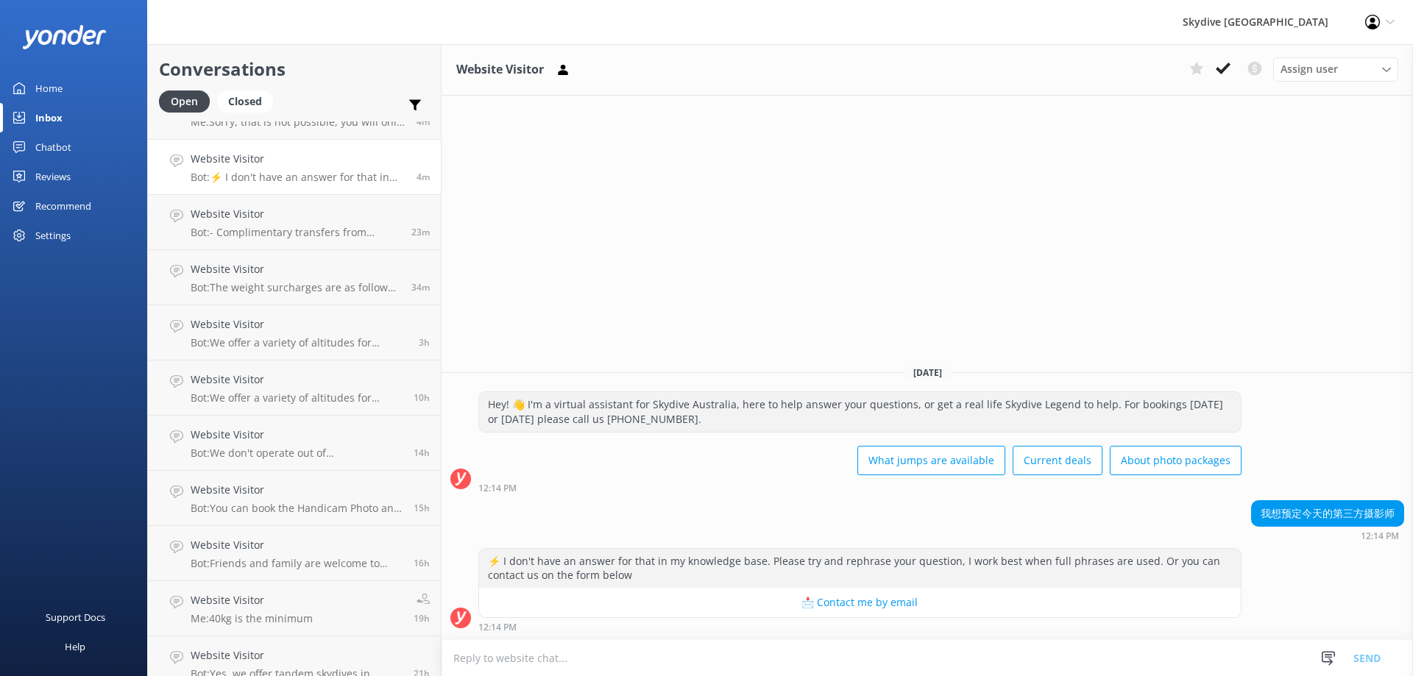
click at [567, 660] on textarea at bounding box center [926, 658] width 971 height 36
click at [553, 669] on textarea at bounding box center [926, 658] width 971 height 36
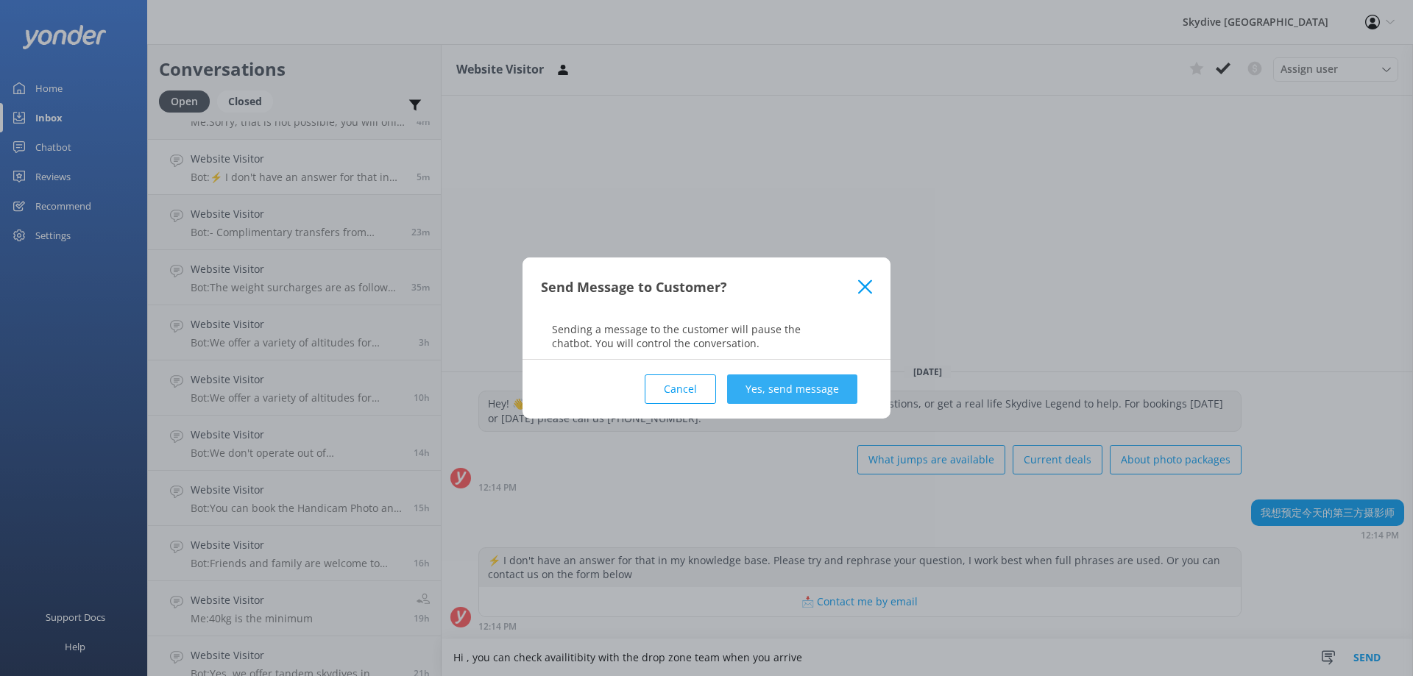
type textarea "Hi , you can check availitibity with the drop zone team when you arrive"
click at [827, 396] on button "Yes, send message" at bounding box center [792, 388] width 130 height 29
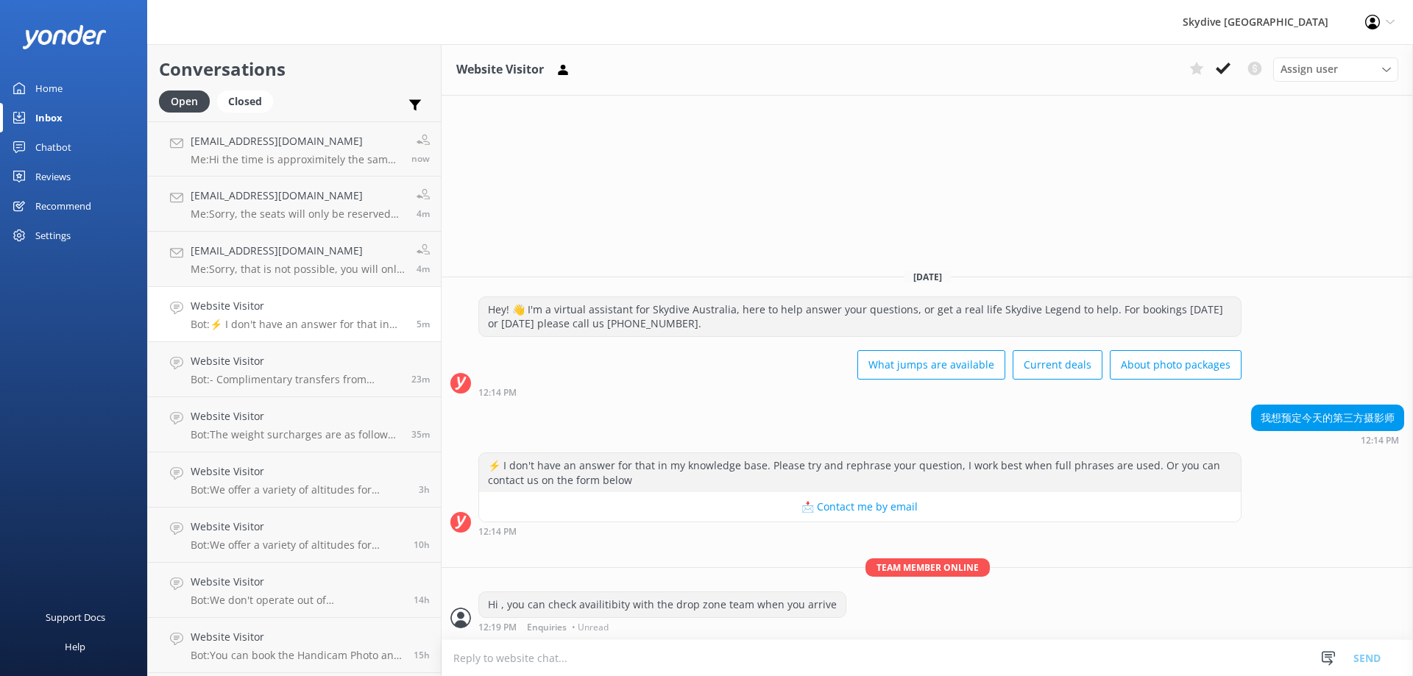
click at [279, 307] on h4 "Website Visitor" at bounding box center [298, 306] width 215 height 16
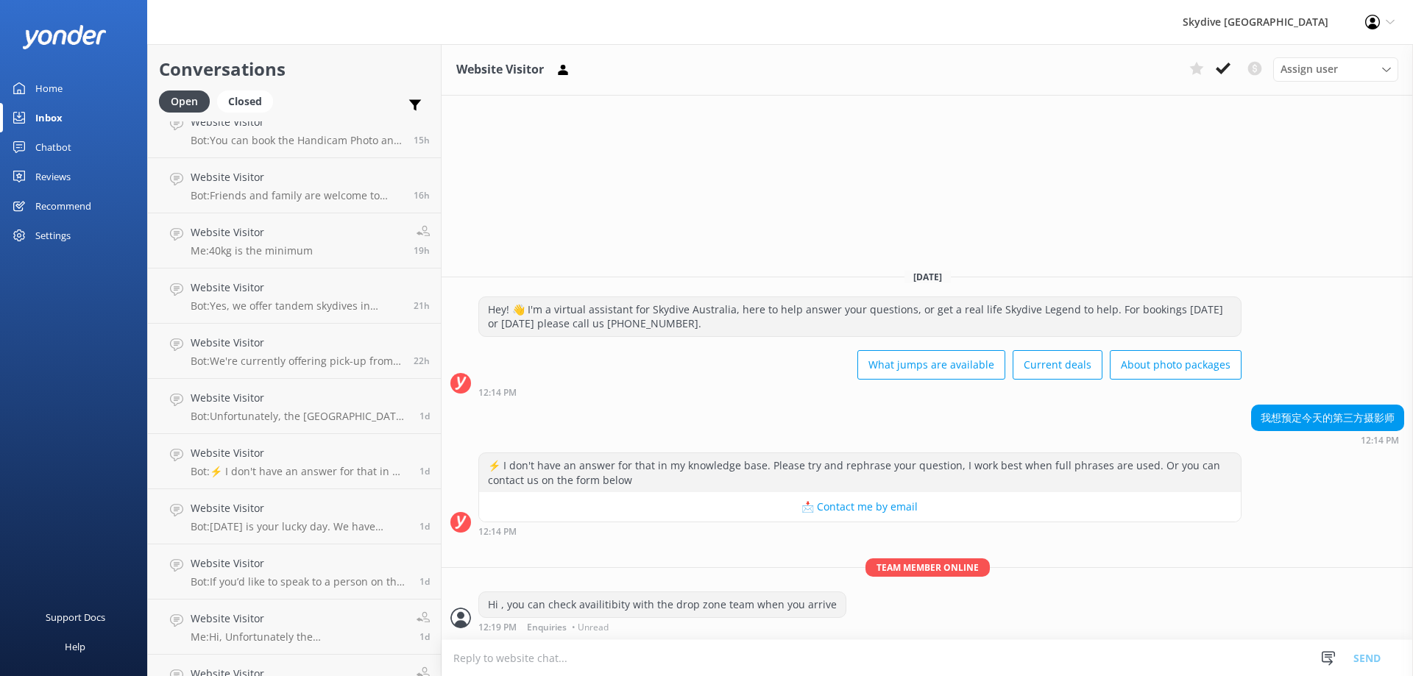
scroll to position [956, 0]
click at [280, 483] on link "[EMAIL_ADDRESS][DOMAIN_NAME] Me: Hi, the airport in which they take off is [PER…" at bounding box center [294, 461] width 293 height 55
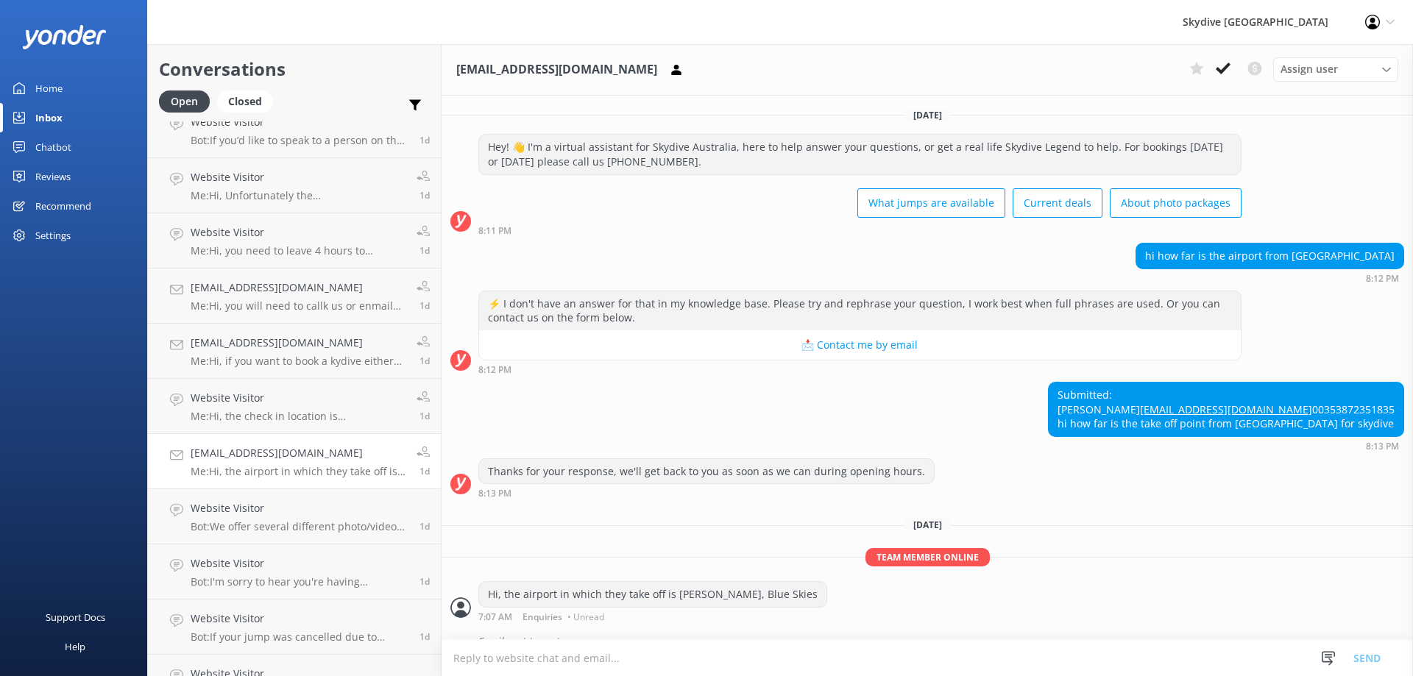
scroll to position [65, 0]
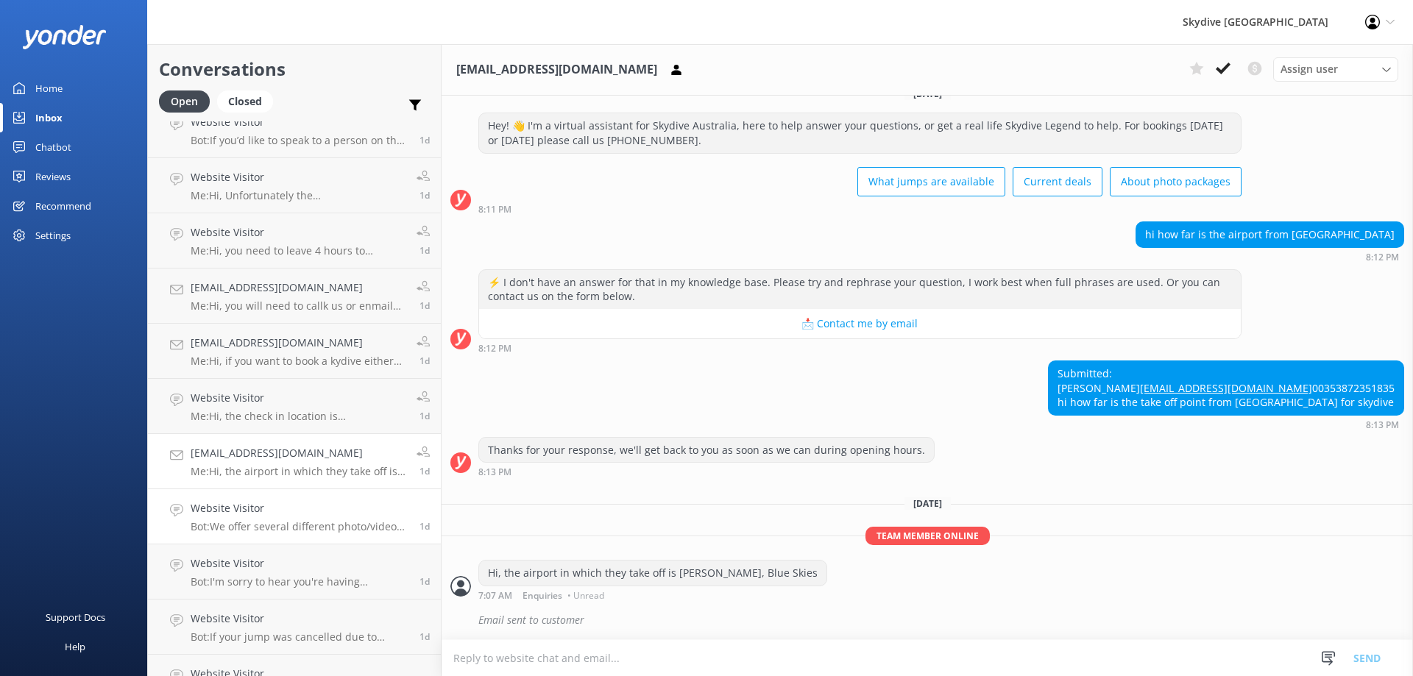
click at [288, 528] on p "Bot: We offer several different photo/video packages! The Dedicated/Ultimate pa…" at bounding box center [300, 526] width 218 height 13
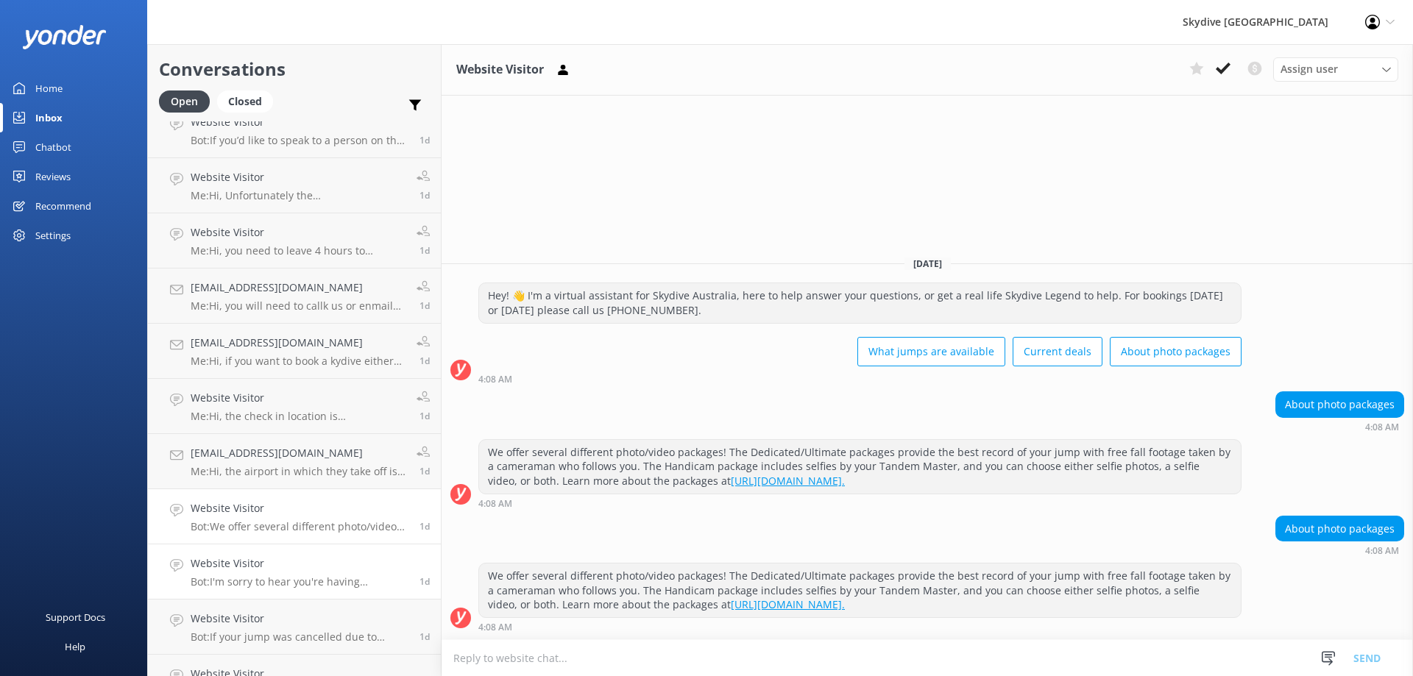
click at [285, 561] on h4 "Website Visitor" at bounding box center [300, 563] width 218 height 16
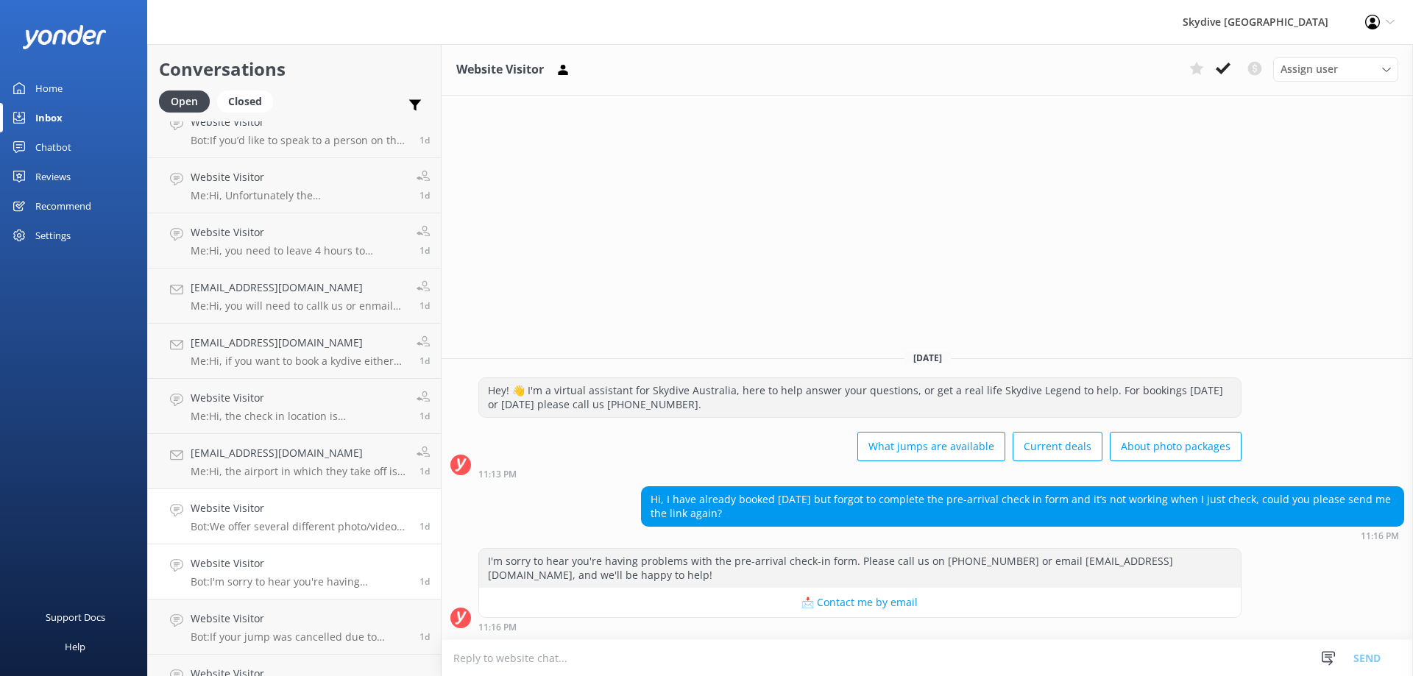
click at [290, 523] on p "Bot: We offer several different photo/video packages! The Dedicated/Ultimate pa…" at bounding box center [300, 526] width 218 height 13
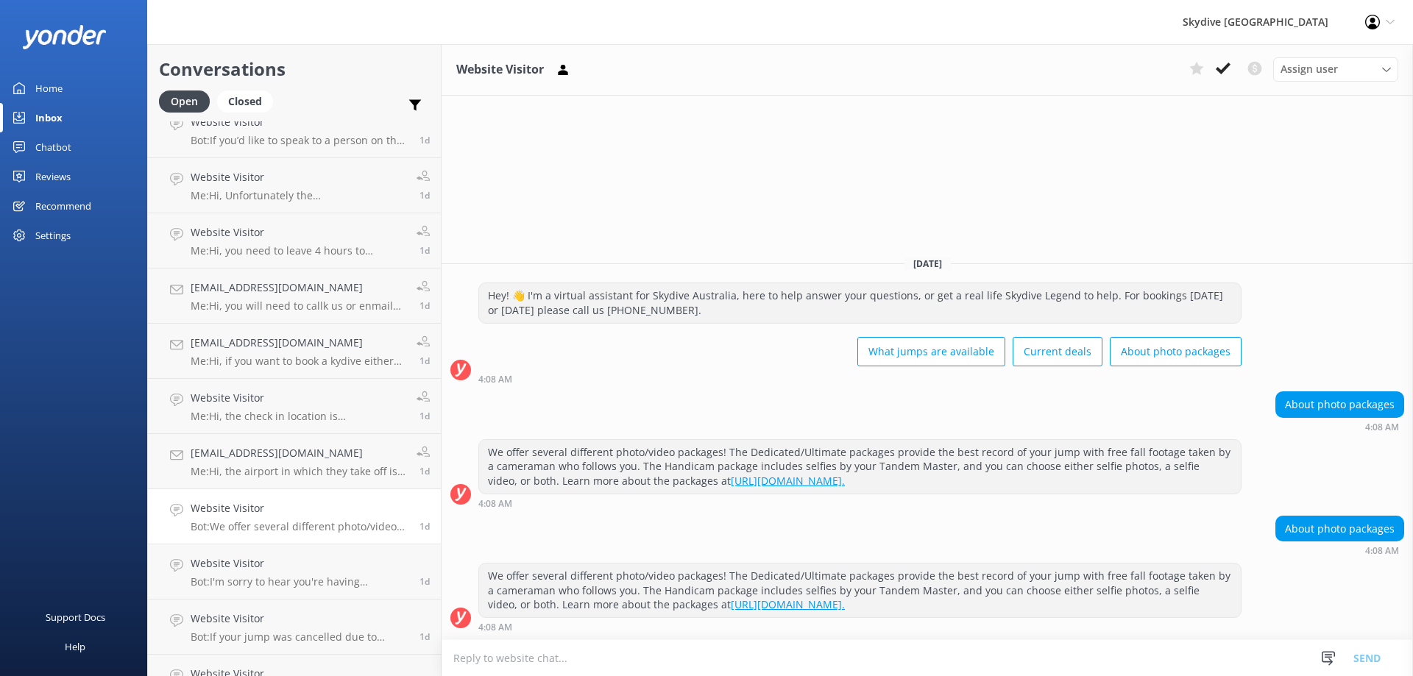
scroll to position [1030, 0]
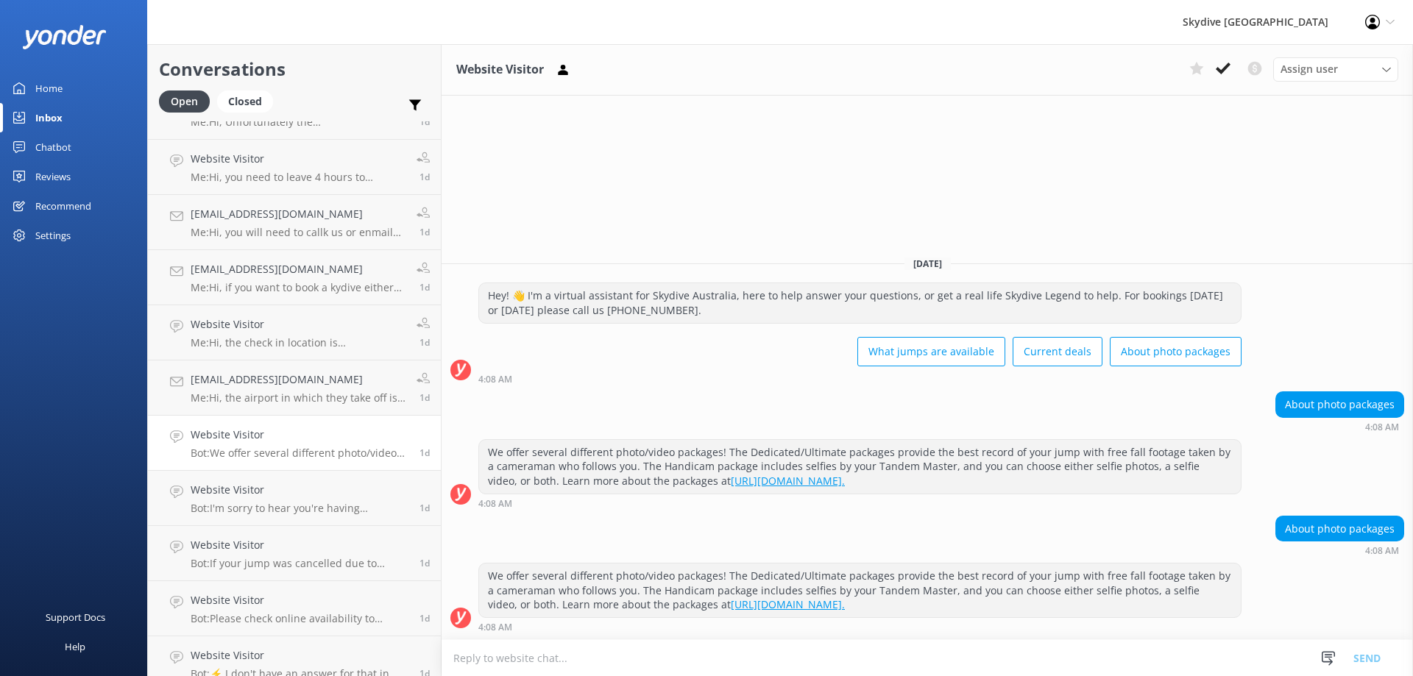
drag, startPoint x: 945, startPoint y: 487, endPoint x: 465, endPoint y: 450, distance: 481.2
click at [465, 450] on div "We offer several different photo/video packages! The Dedicated/Ultimate package…" at bounding box center [926, 473] width 971 height 69
copy div "We offer several different photo/video packages! The Dedicated/Ultimate package…"
